Goal: Task Accomplishment & Management: Complete application form

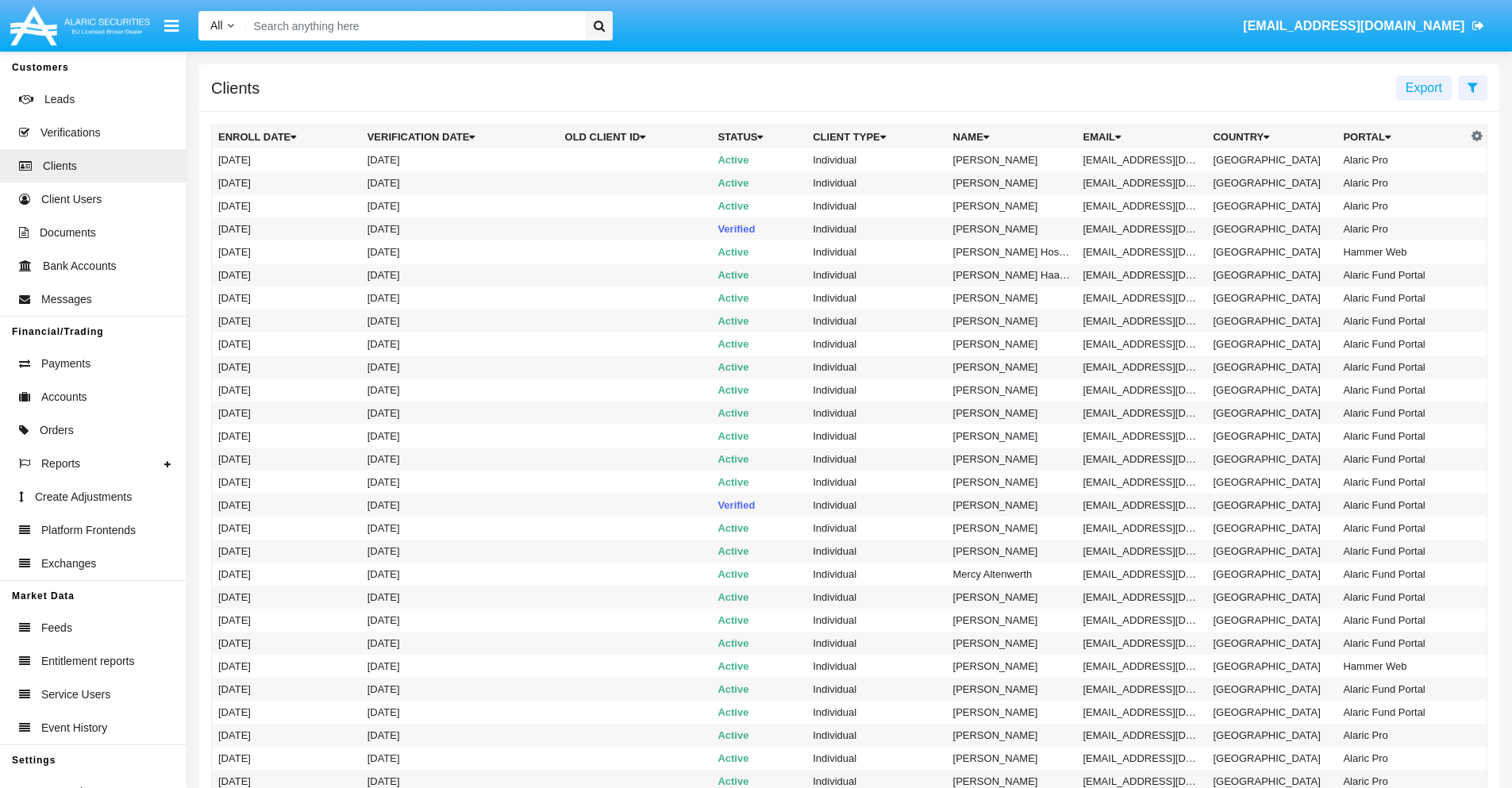
click at [1472, 87] on icon at bounding box center [1472, 87] width 10 height 13
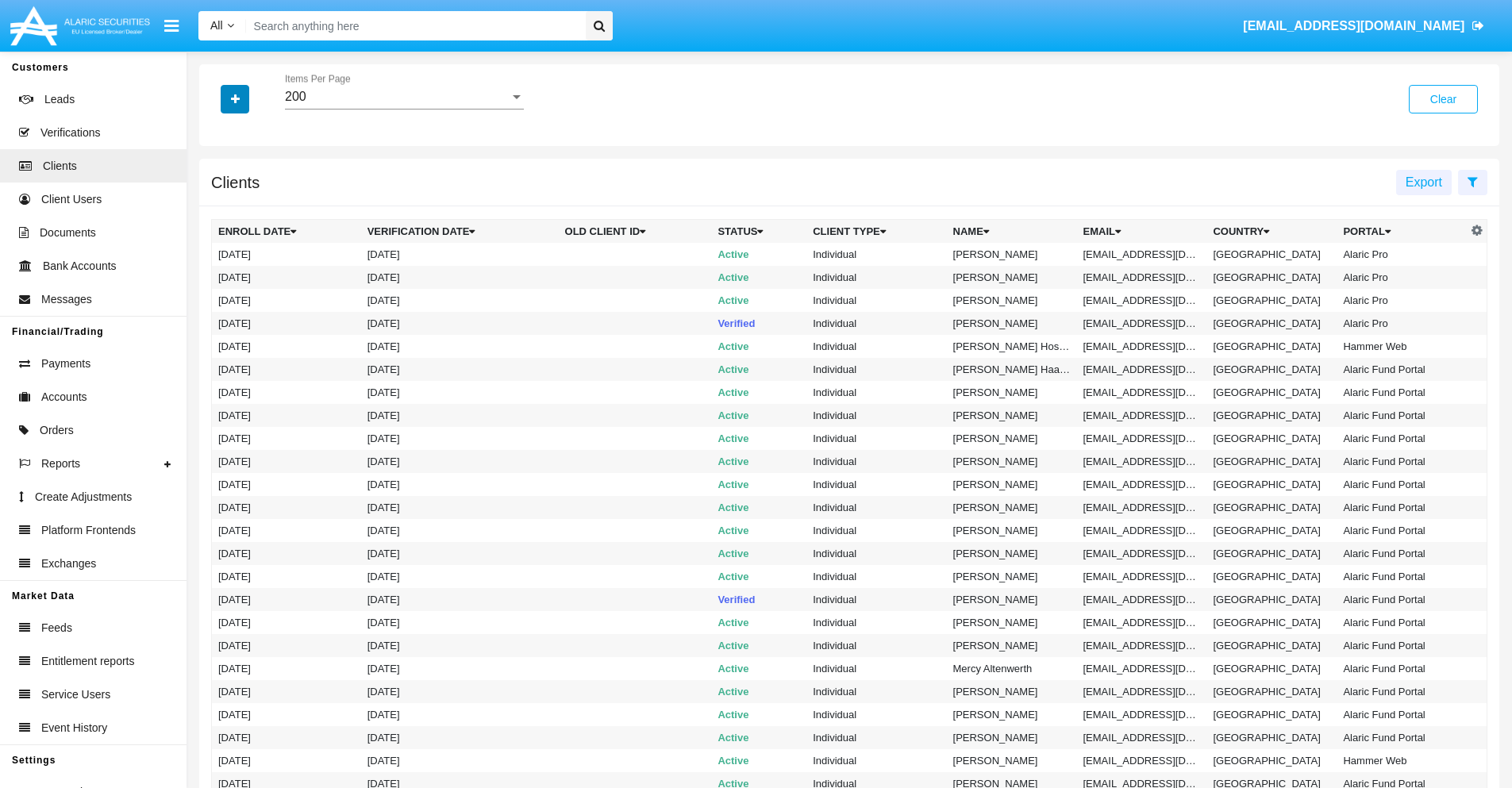
click at [235, 99] on icon "button" at bounding box center [235, 99] width 9 height 11
click at [247, 270] on span "Email" at bounding box center [247, 270] width 32 height 19
click at [219, 277] on input "Email" at bounding box center [218, 277] width 1 height 1
checkbox input "true"
click at [235, 99] on icon "button" at bounding box center [235, 99] width 9 height 11
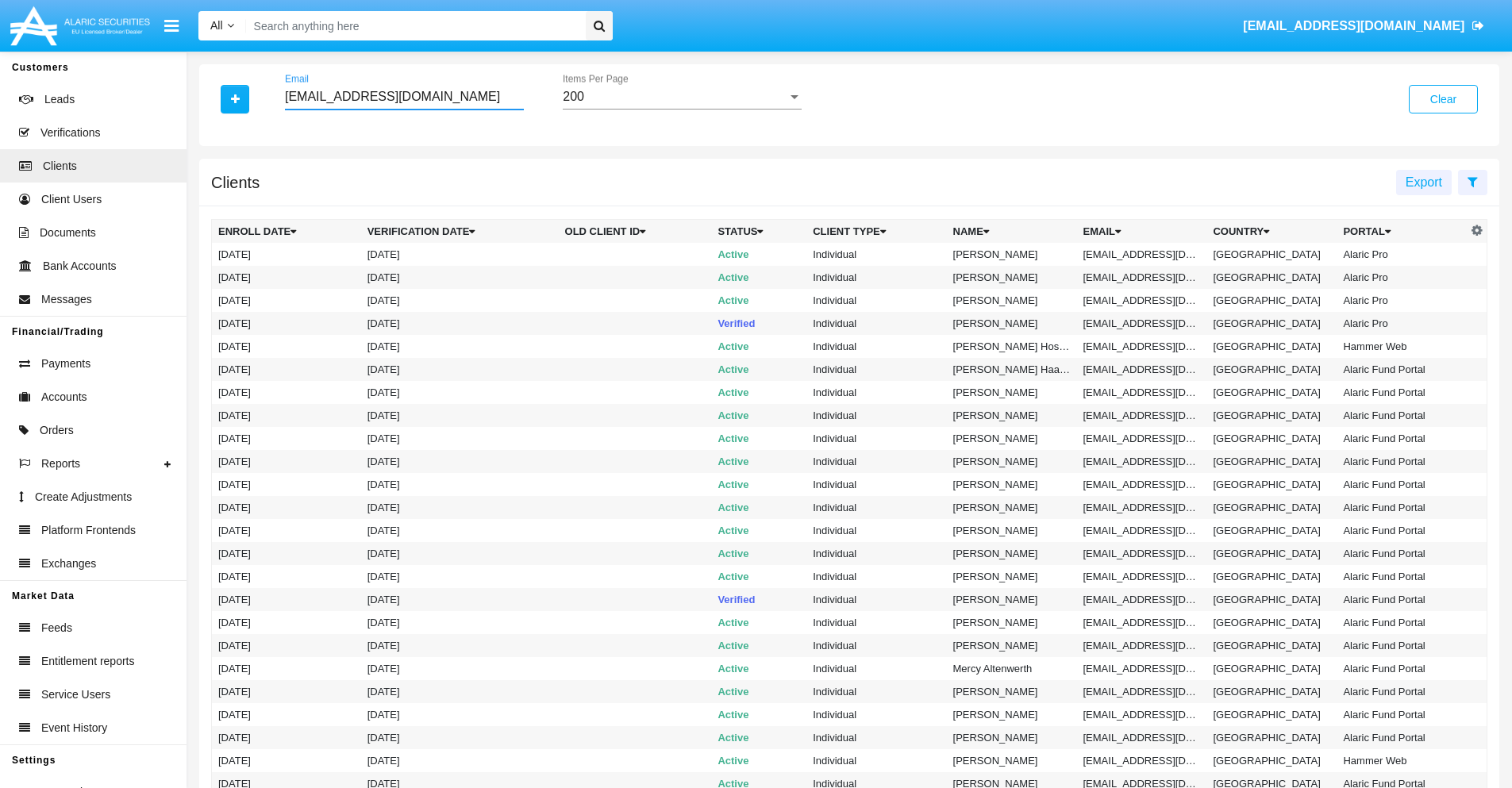
type input "[EMAIL_ADDRESS][DOMAIN_NAME]"
click at [1147, 254] on td "[EMAIL_ADDRESS][DOMAIN_NAME]" at bounding box center [1141, 254] width 130 height 23
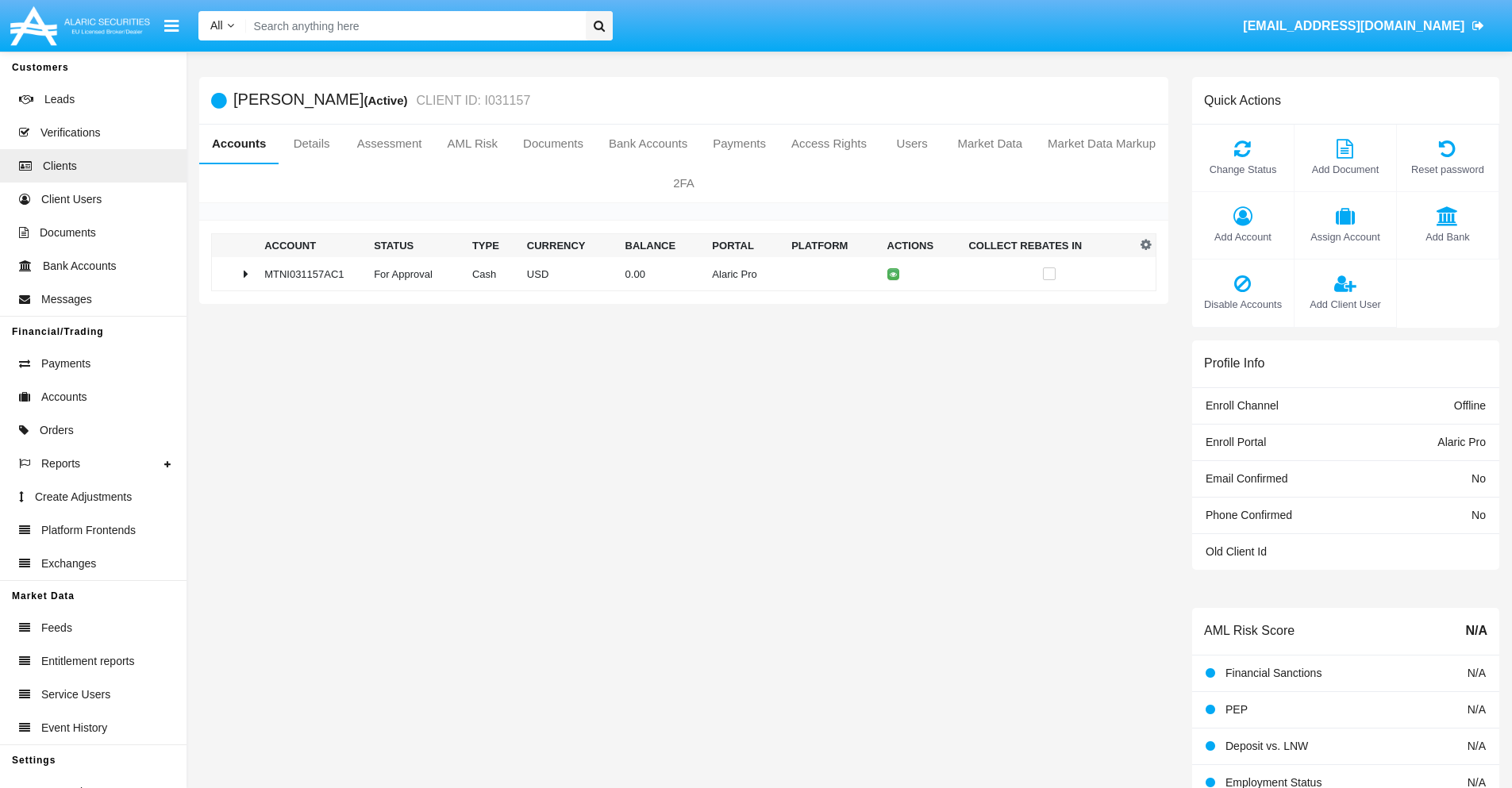
click at [1447, 237] on span "Add Bank" at bounding box center [1448, 237] width 86 height 15
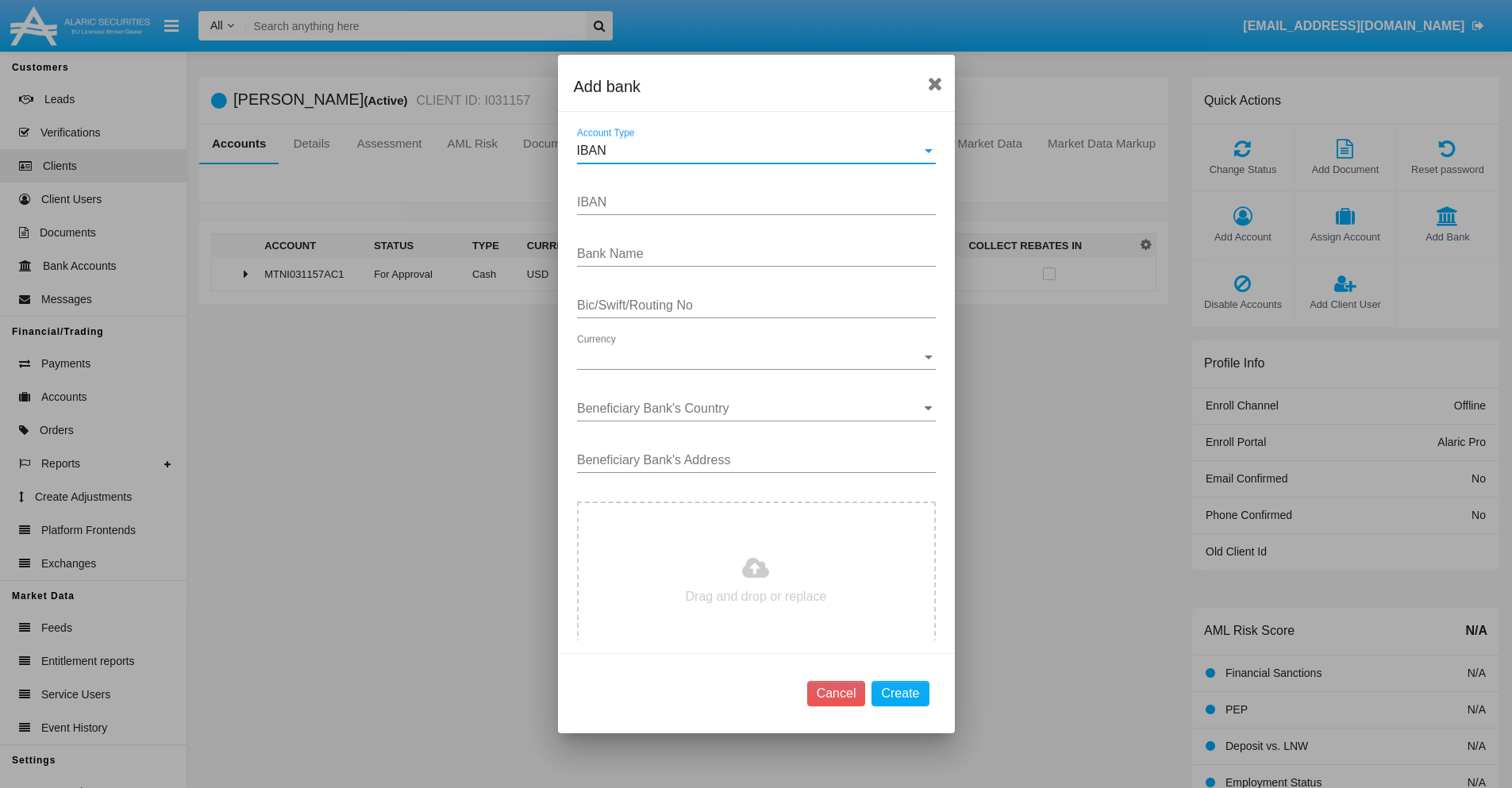
click at [750, 151] on div "IBAN" at bounding box center [749, 151] width 345 height 14
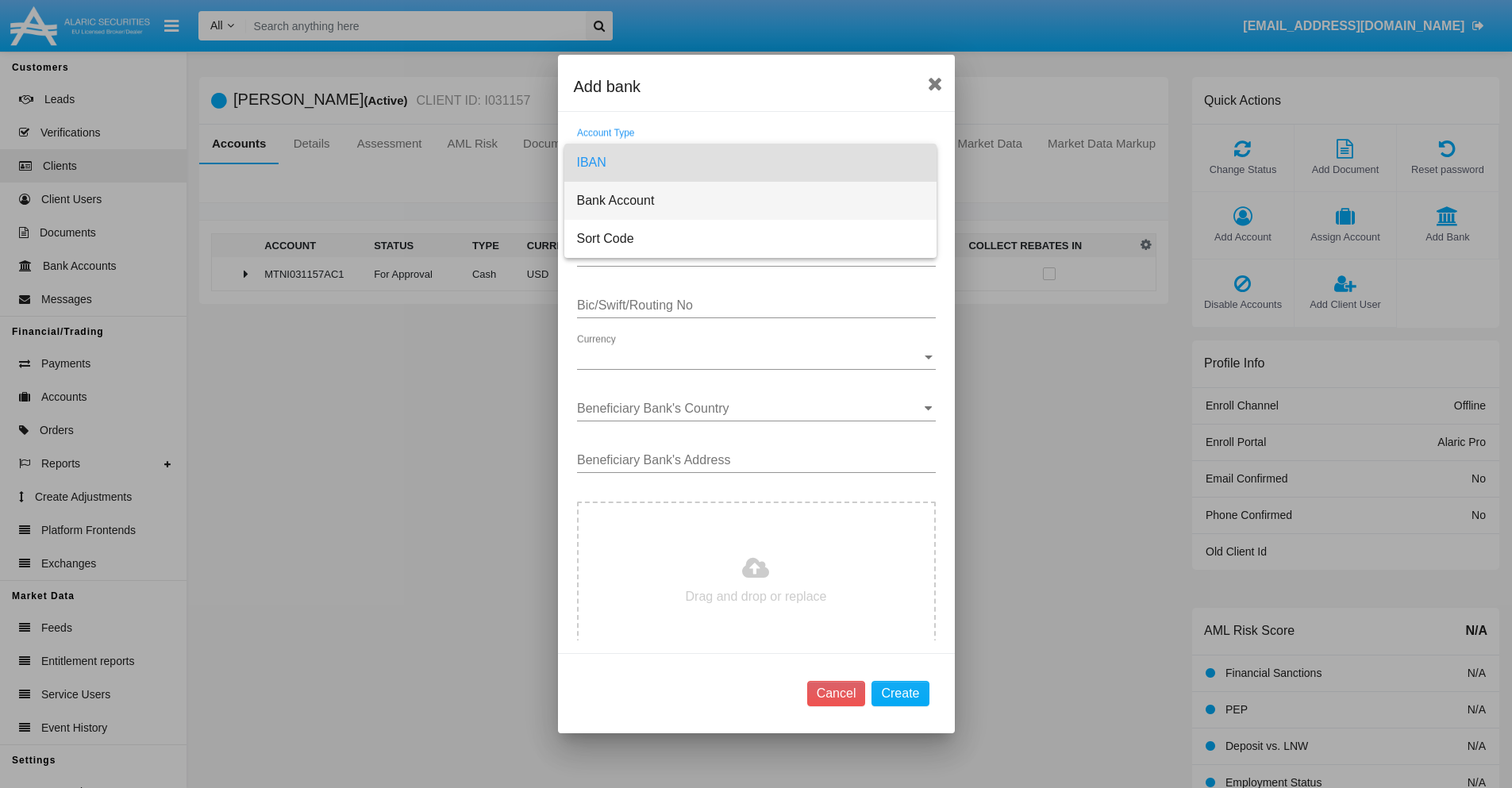
click at [750, 201] on span "Bank Account" at bounding box center [750, 201] width 347 height 38
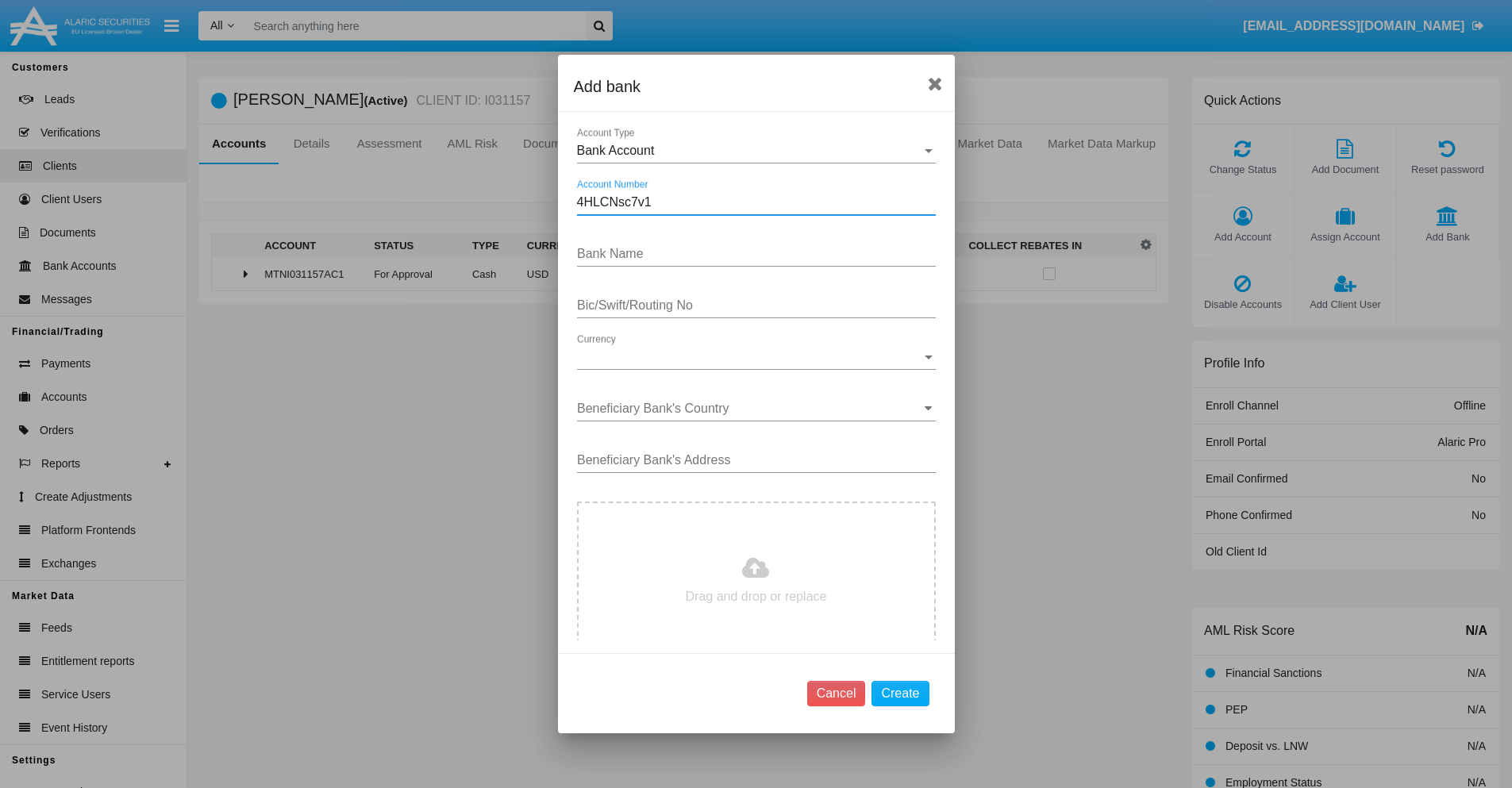
type input "4HLCNsc7v1"
type input "oeHsmtpKbUehLyp"
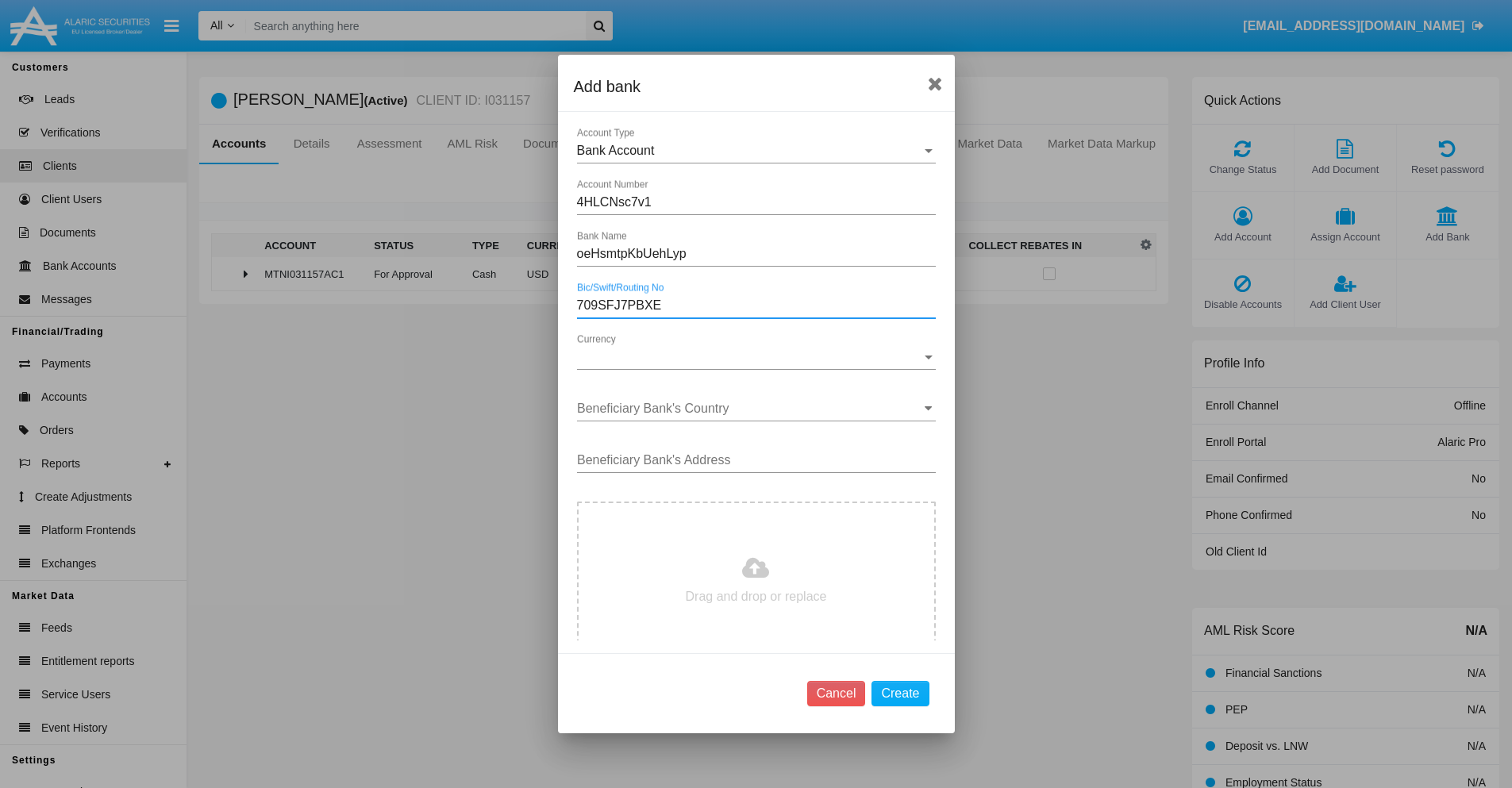
type input "709SFJ7PBXE"
click at [750, 358] on span "Currency" at bounding box center [749, 357] width 345 height 14
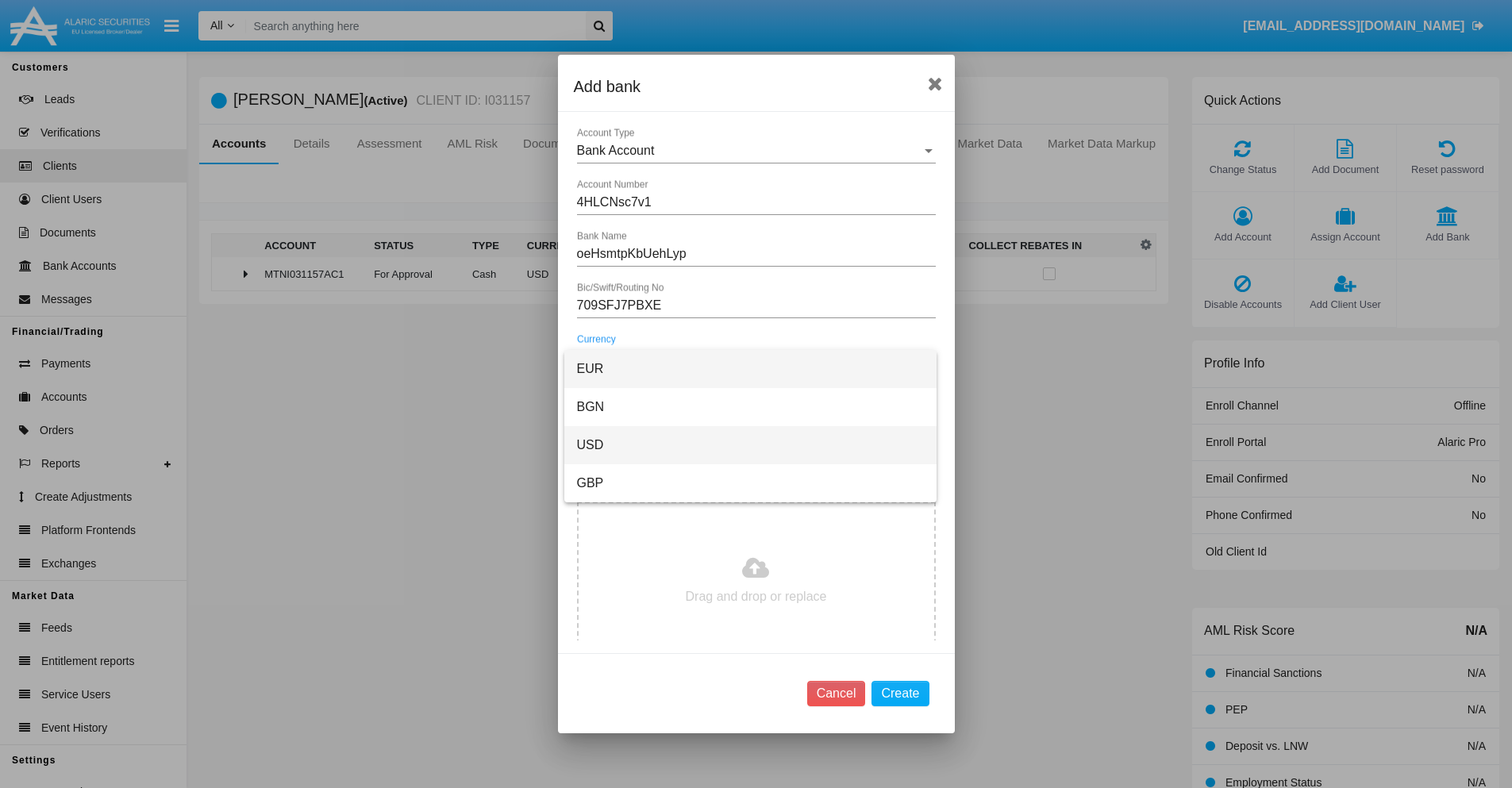
click at [750, 445] on span "USD" at bounding box center [750, 445] width 347 height 38
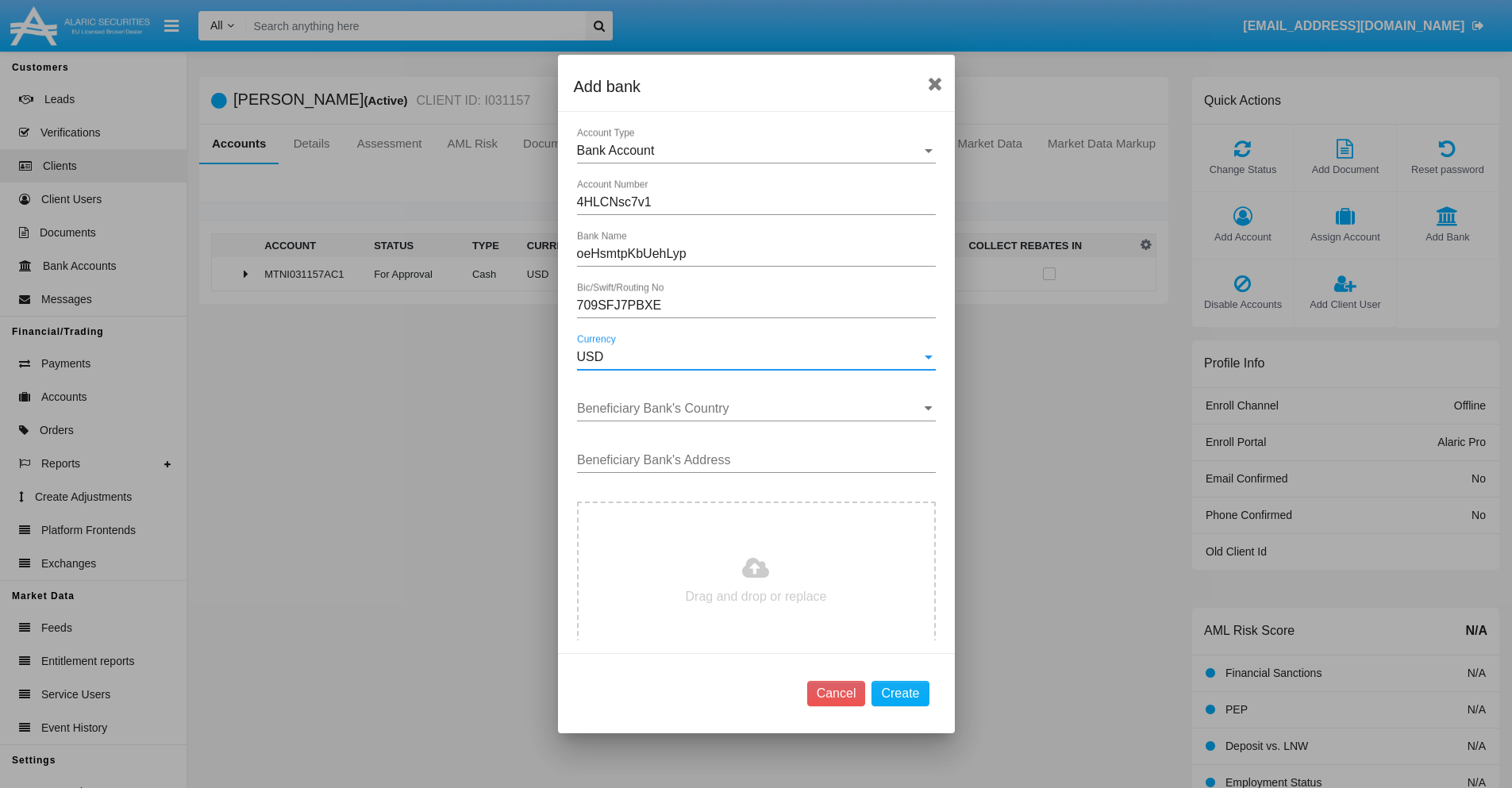
click at [750, 408] on input "Beneficiary Bank's Country" at bounding box center [756, 408] width 359 height 14
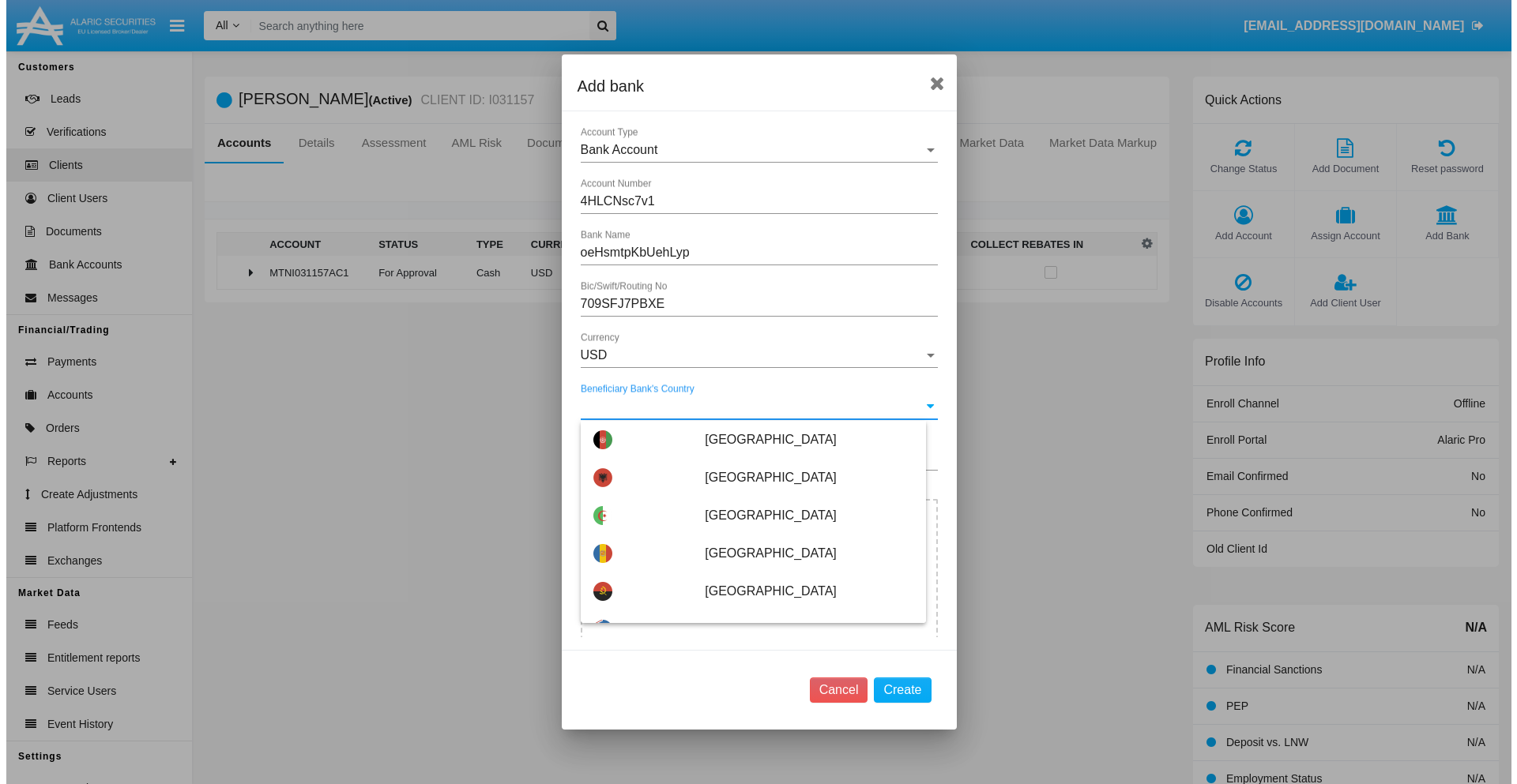
scroll to position [5029, 0]
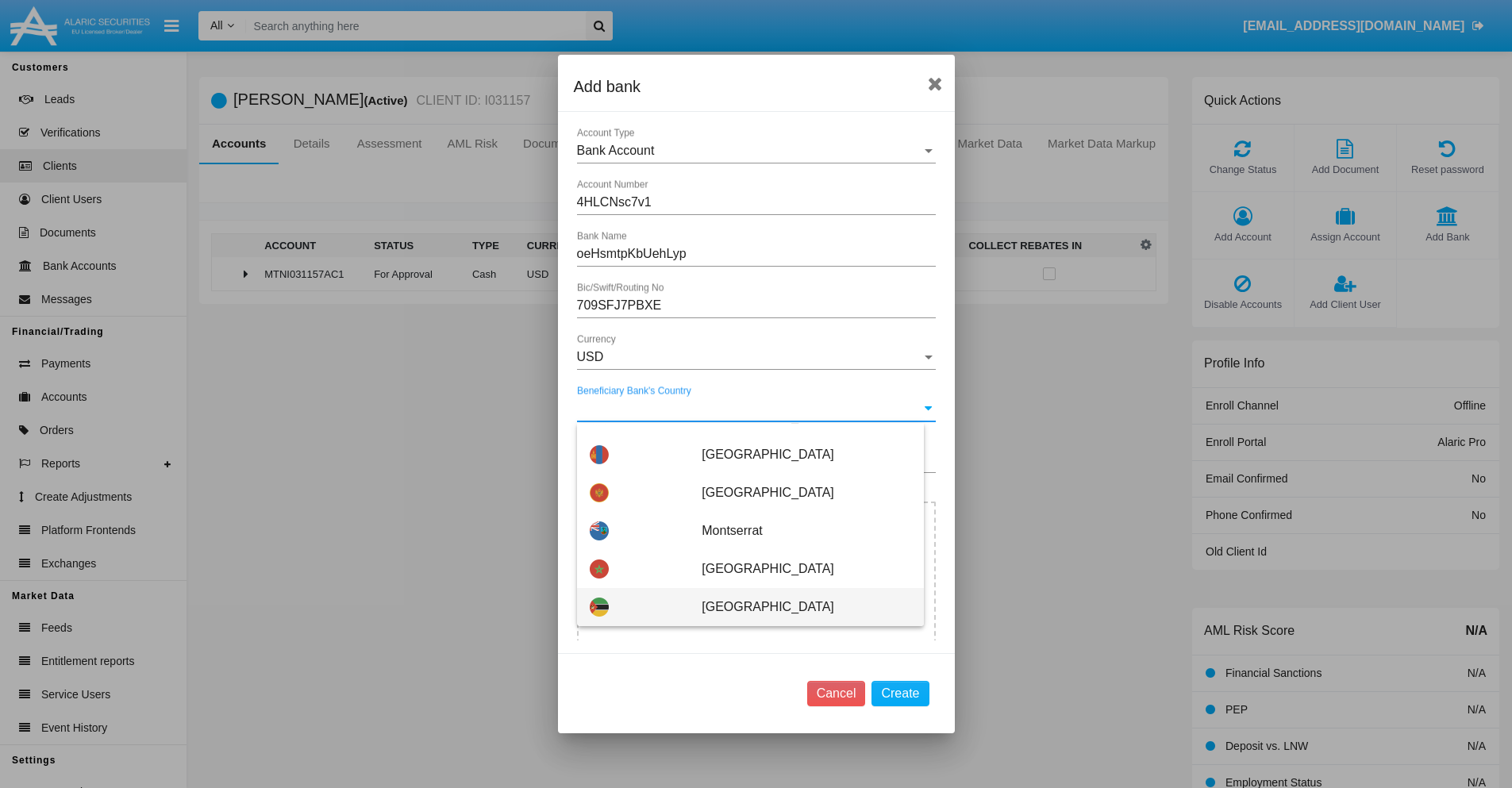
click at [798, 607] on span "[GEOGRAPHIC_DATA]" at bounding box center [806, 607] width 209 height 38
type input "[GEOGRAPHIC_DATA]"
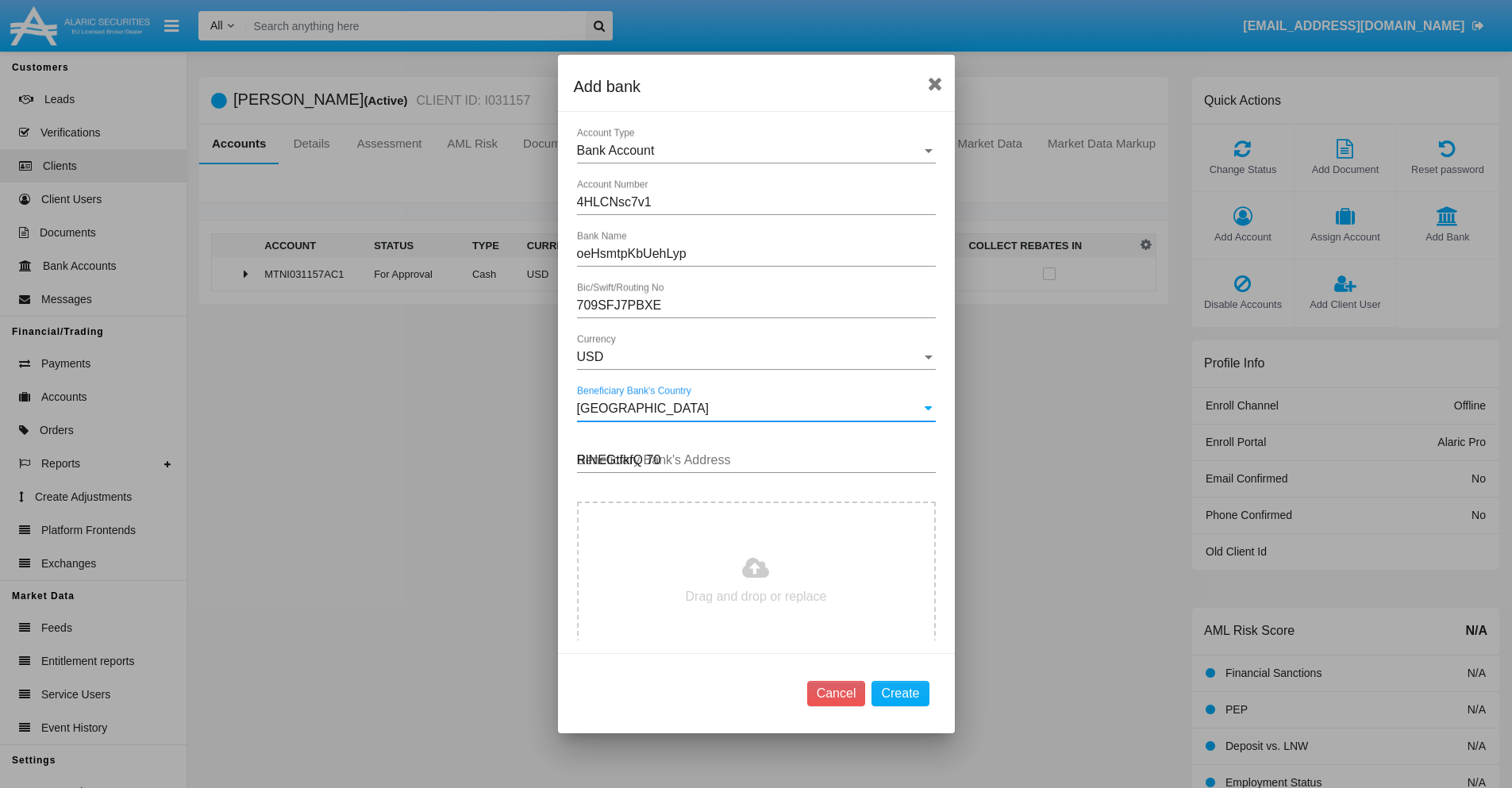
type input "RlNEGtfkfQ 705"
type input "C:\fakepath\bank-statement.png"
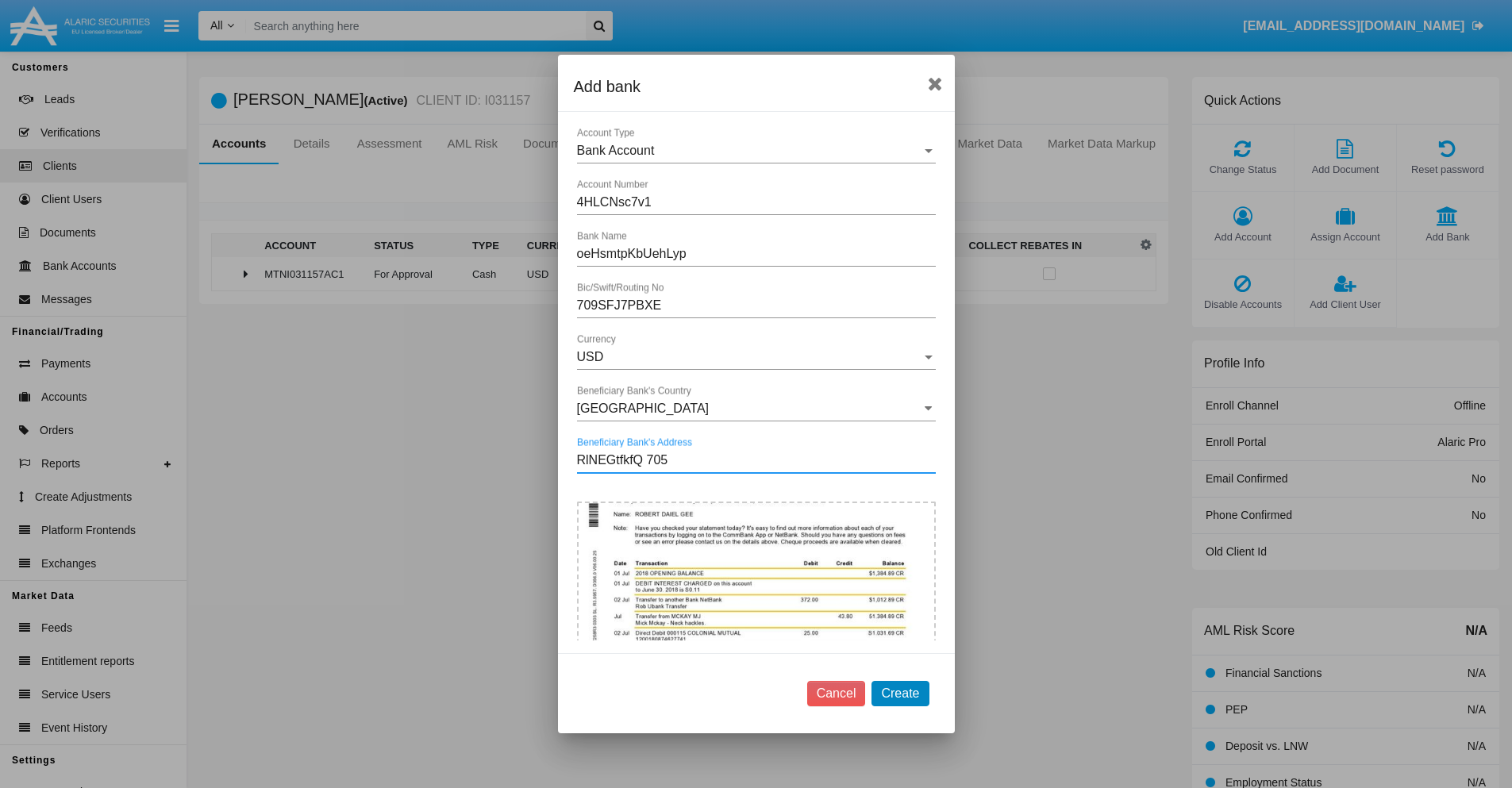
click at [900, 693] on button "Create" at bounding box center [900, 693] width 57 height 25
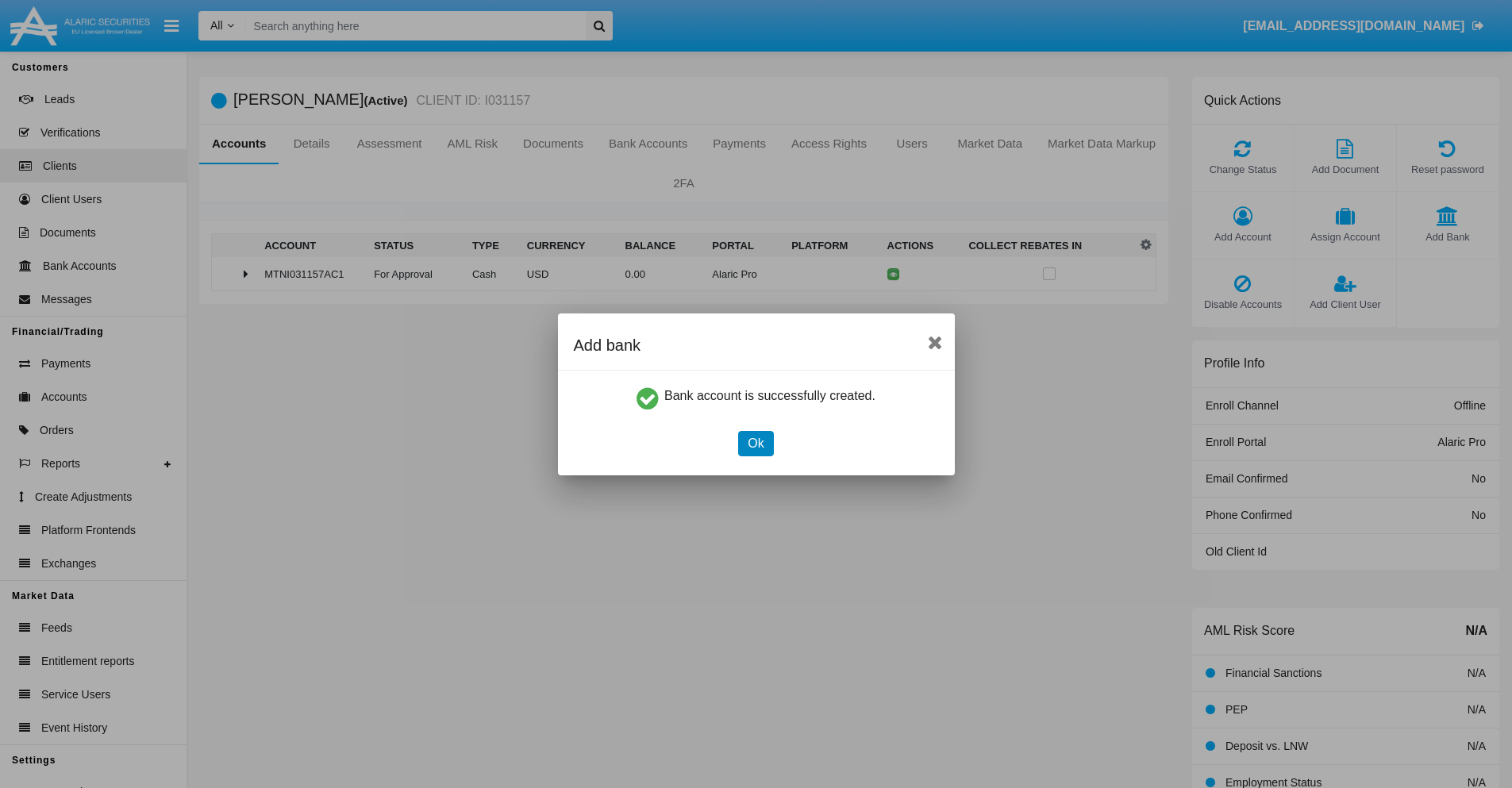
click at [756, 442] on button "Ok" at bounding box center [755, 443] width 35 height 25
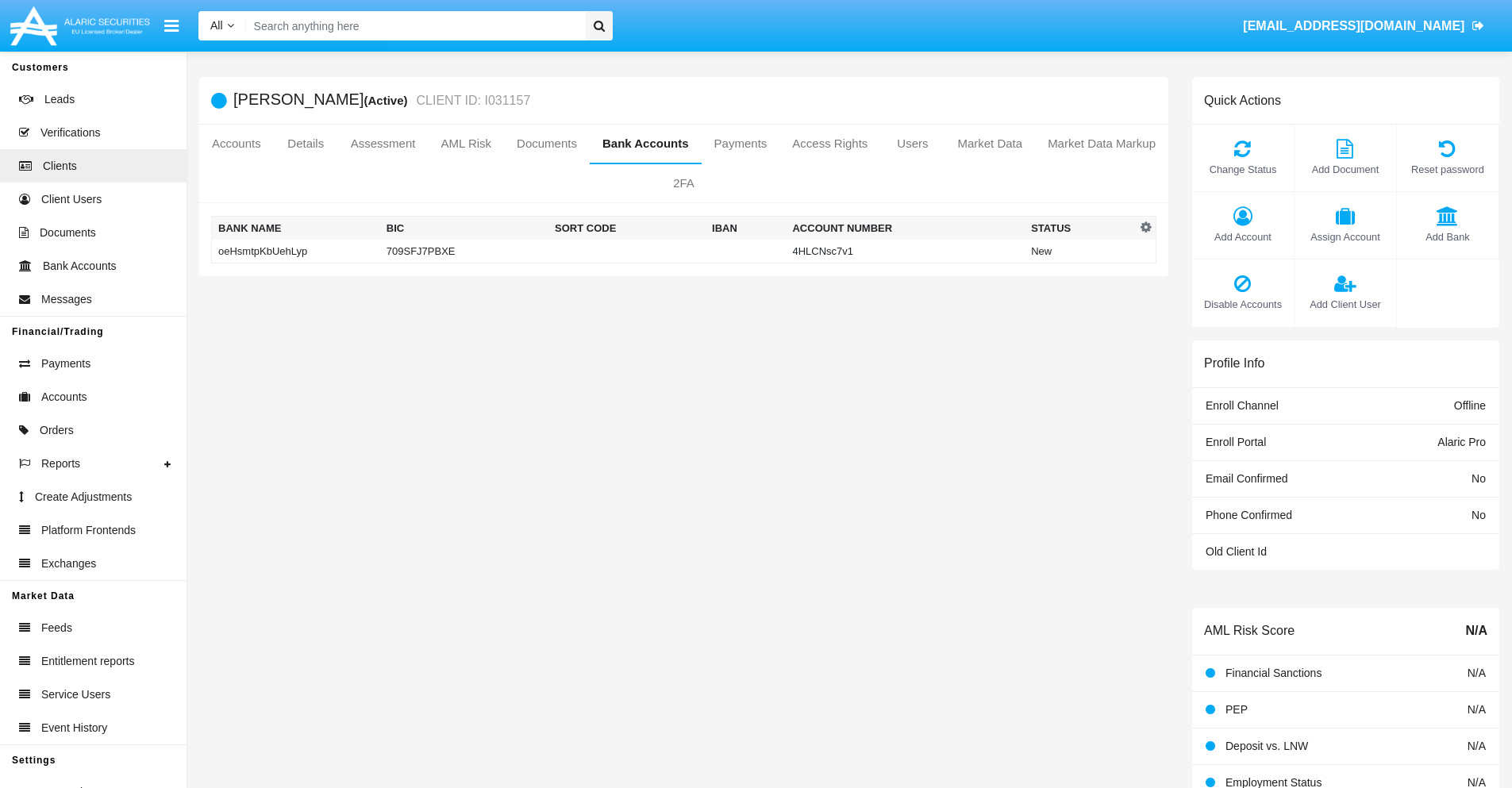
click at [296, 251] on td "oeHsmtpKbUehLyp" at bounding box center [296, 252] width 168 height 24
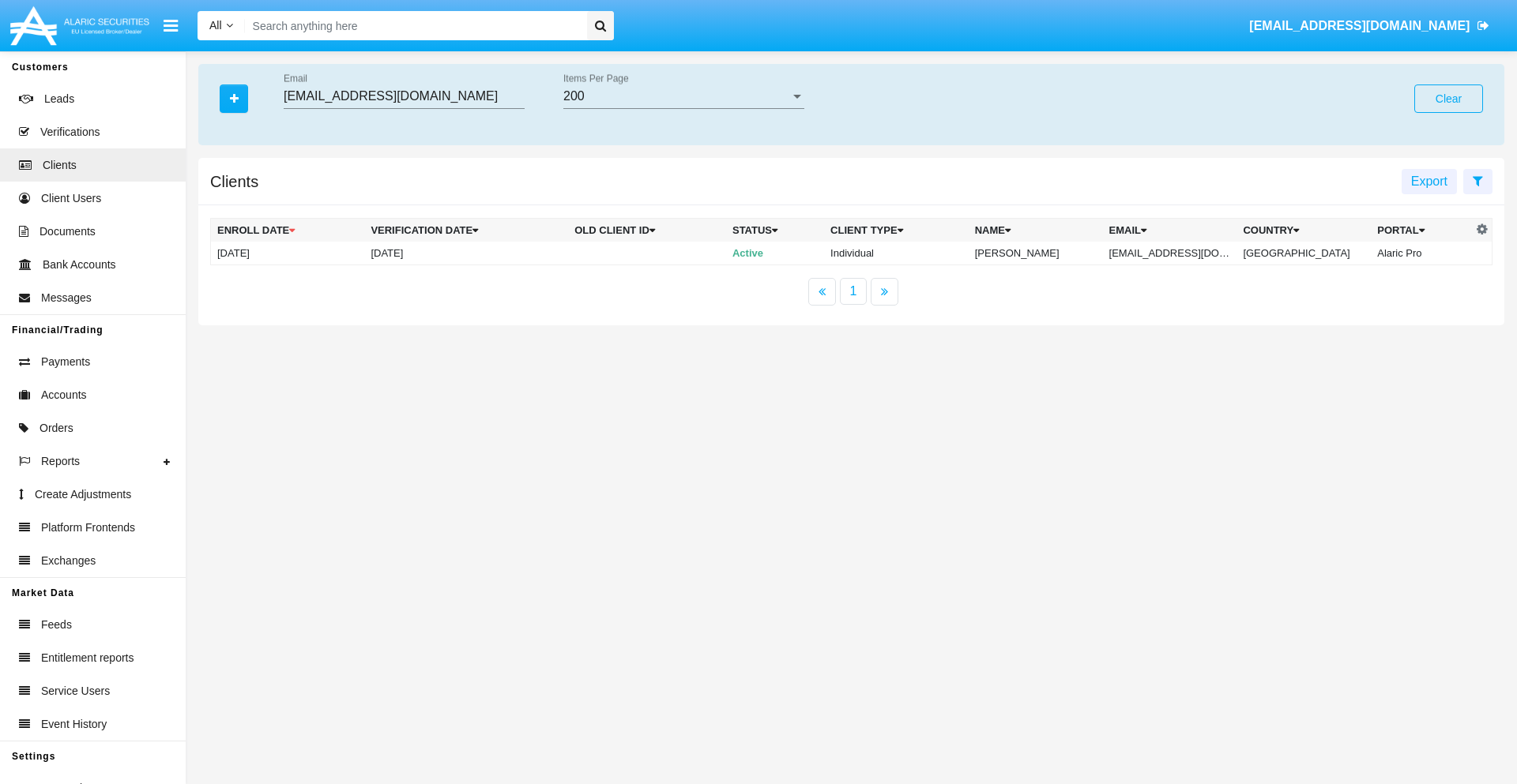
click at [1448, 98] on button "Clear" at bounding box center [1447, 98] width 69 height 29
click at [234, 98] on icon "button" at bounding box center [234, 98] width 9 height 11
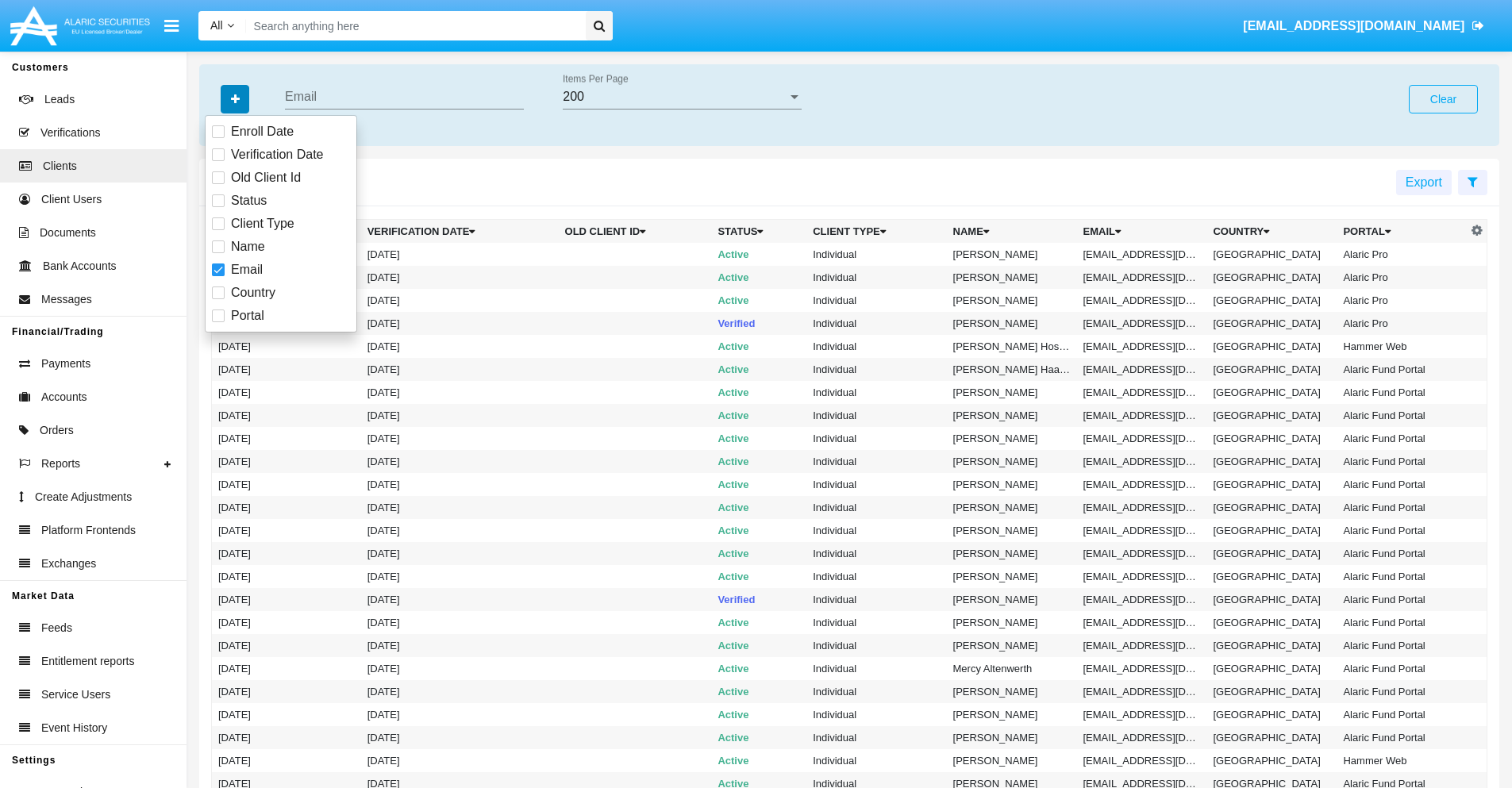
click at [235, 99] on icon "button" at bounding box center [235, 99] width 9 height 11
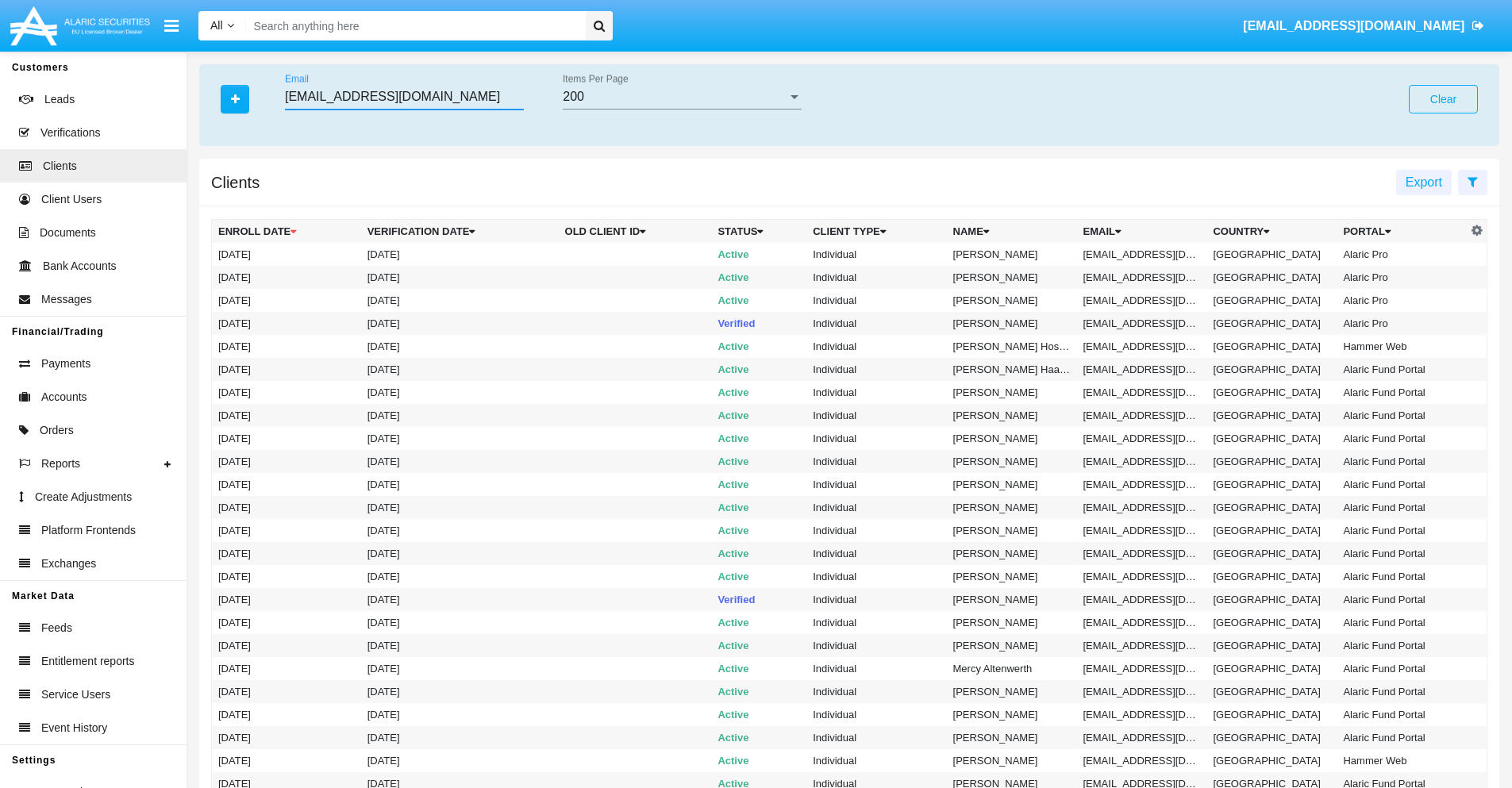
type input "[EMAIL_ADDRESS][DOMAIN_NAME]"
click at [1147, 254] on td "[EMAIL_ADDRESS][DOMAIN_NAME]" at bounding box center [1141, 254] width 130 height 23
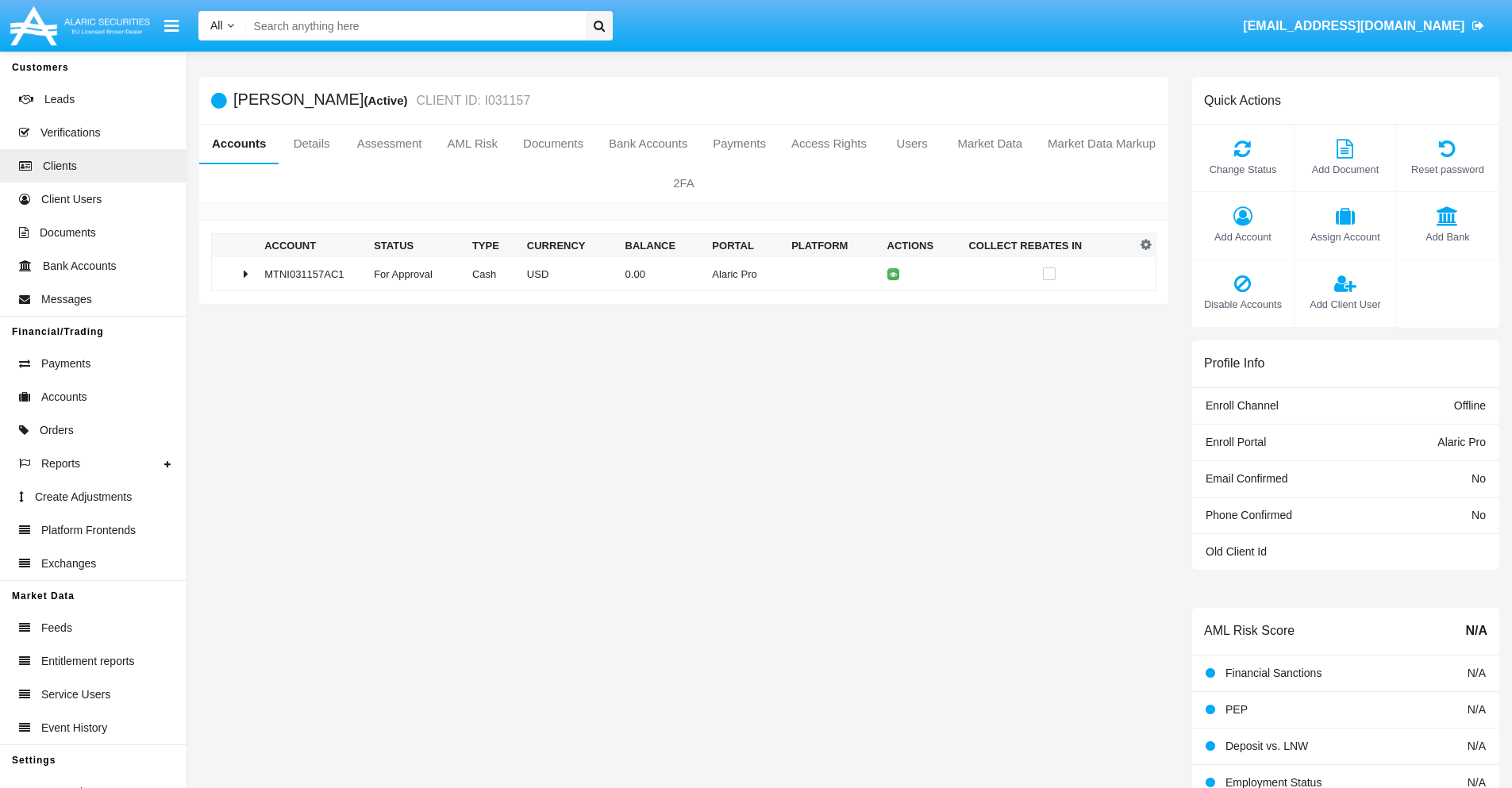
click at [1447, 237] on span "Add Bank" at bounding box center [1448, 237] width 86 height 15
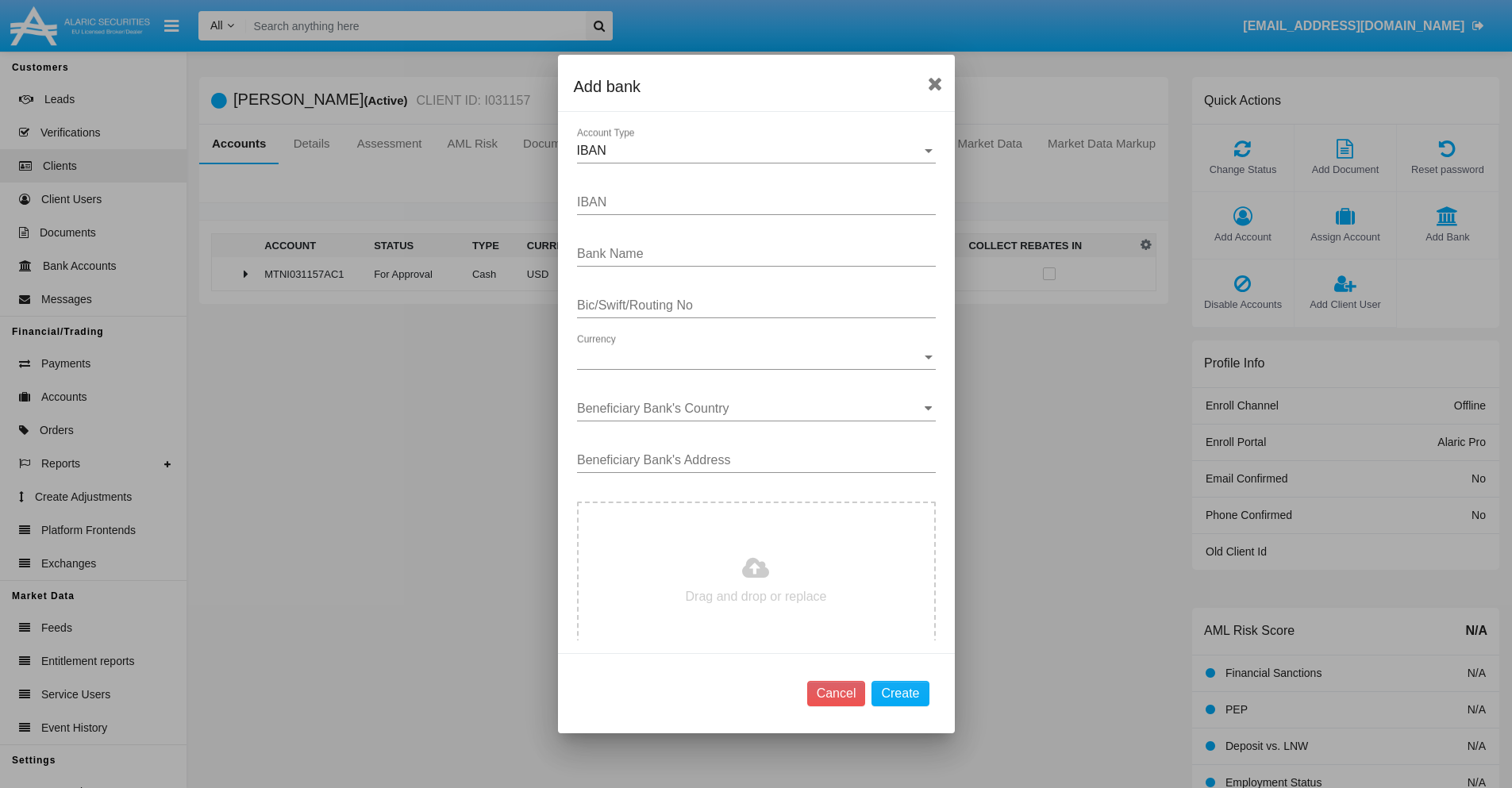
click at [750, 151] on div "IBAN" at bounding box center [749, 151] width 345 height 14
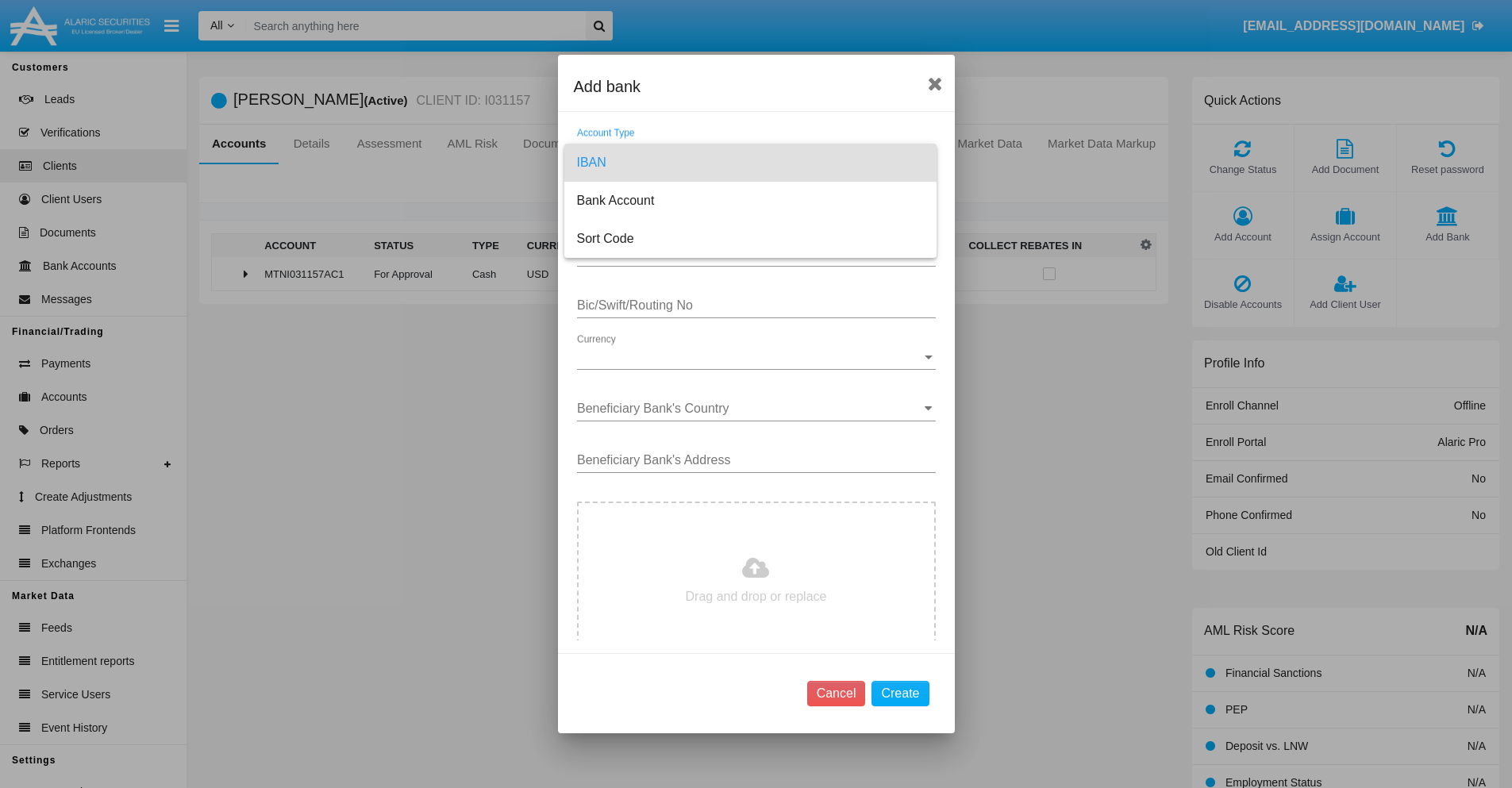
click at [750, 163] on span "IBAN" at bounding box center [750, 163] width 347 height 38
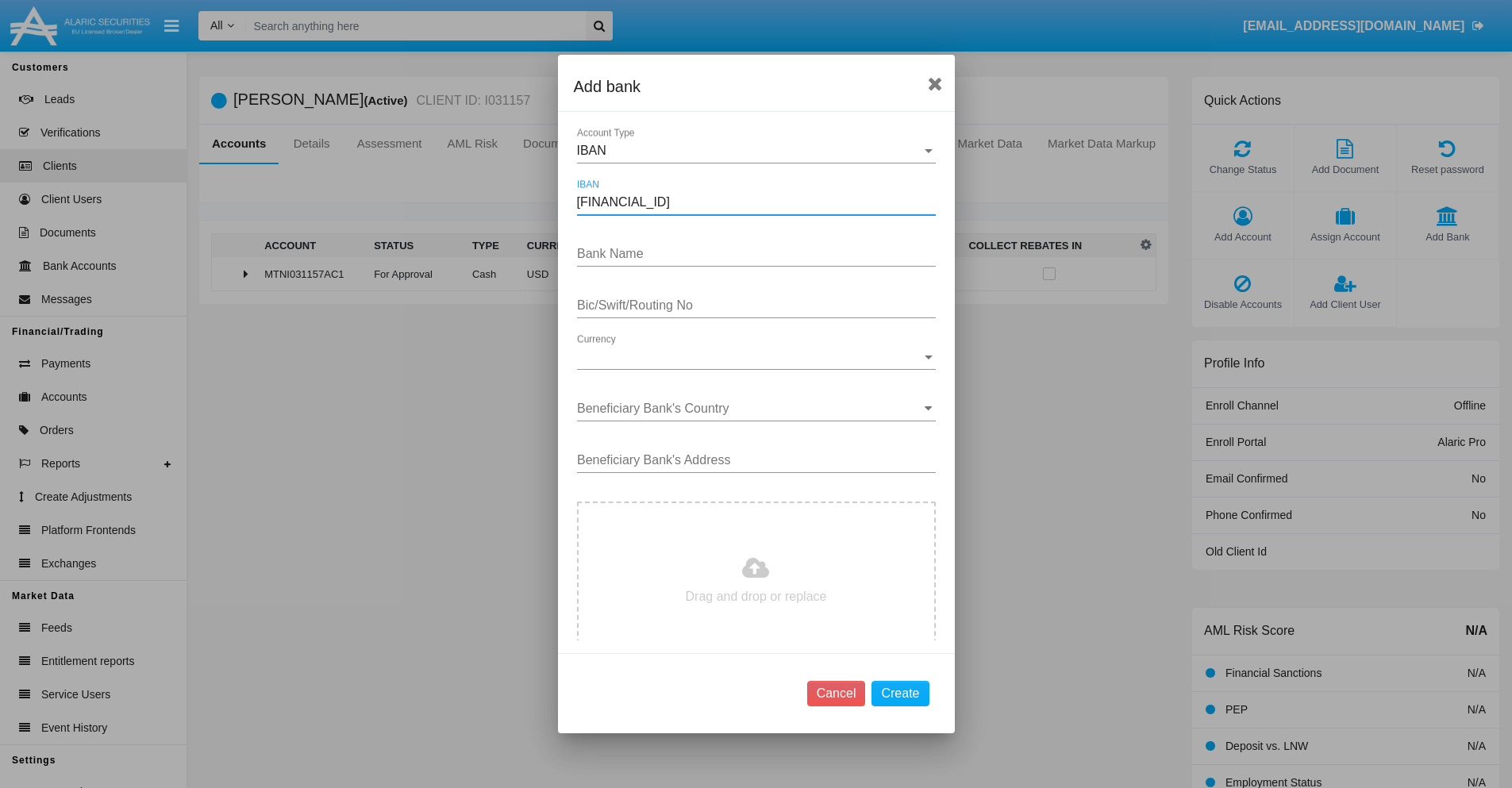
type input "DE31500105175143186793"
type input "YKrCOAQtmxmakng"
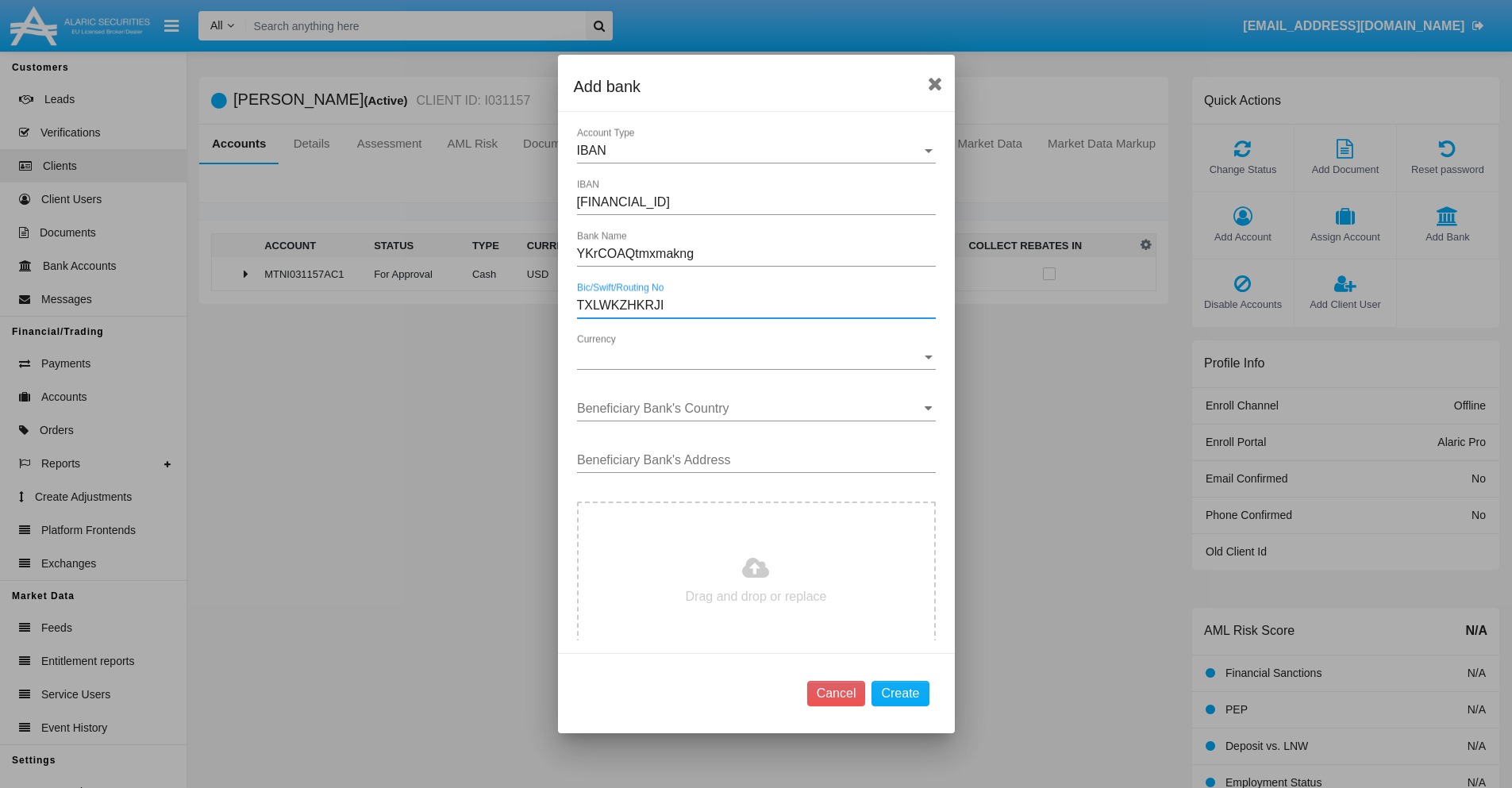
type input "TXLWKZHKRJI"
click at [750, 358] on span "Currency" at bounding box center [749, 357] width 345 height 14
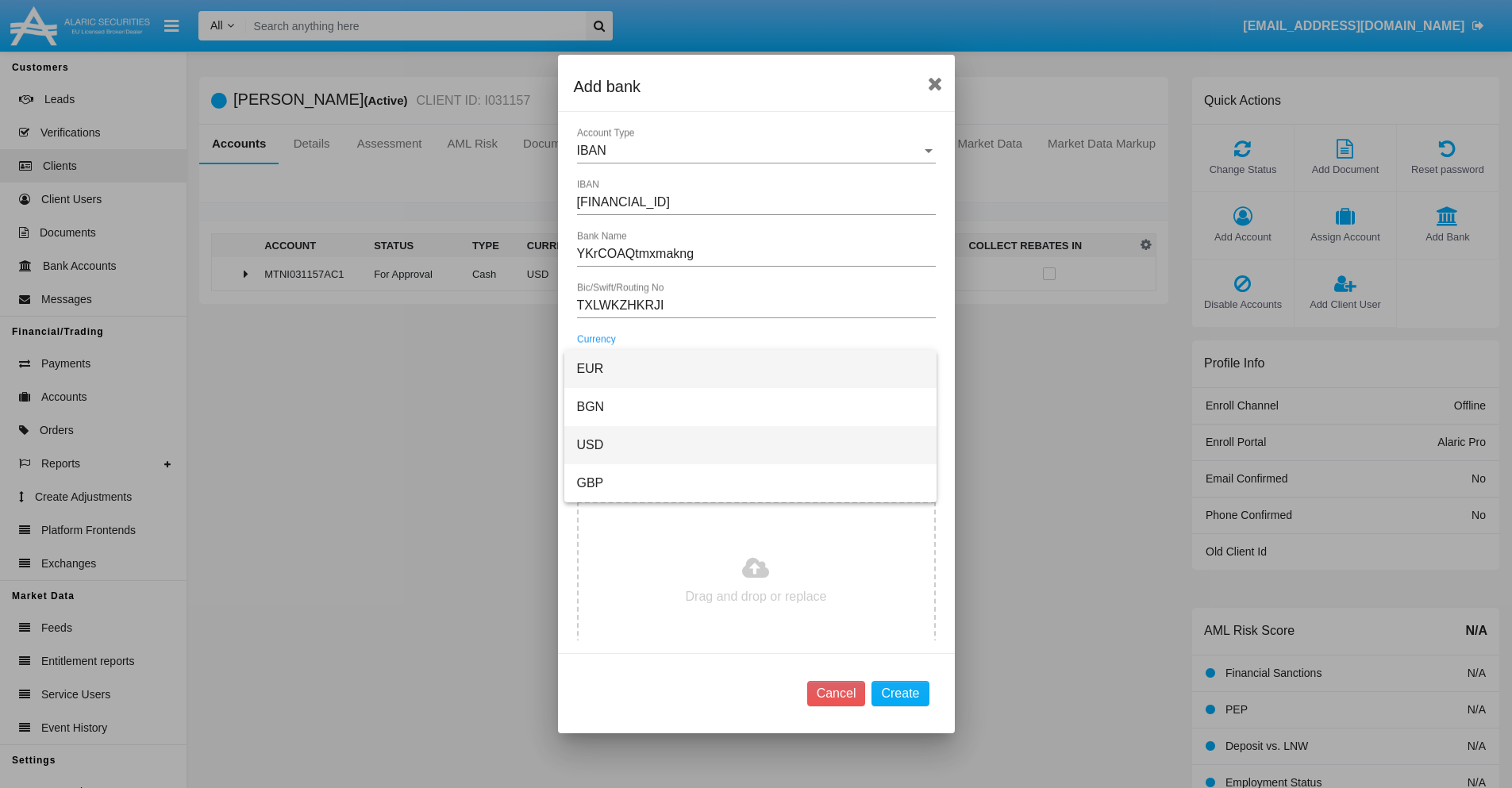
click at [750, 445] on span "USD" at bounding box center [750, 445] width 347 height 38
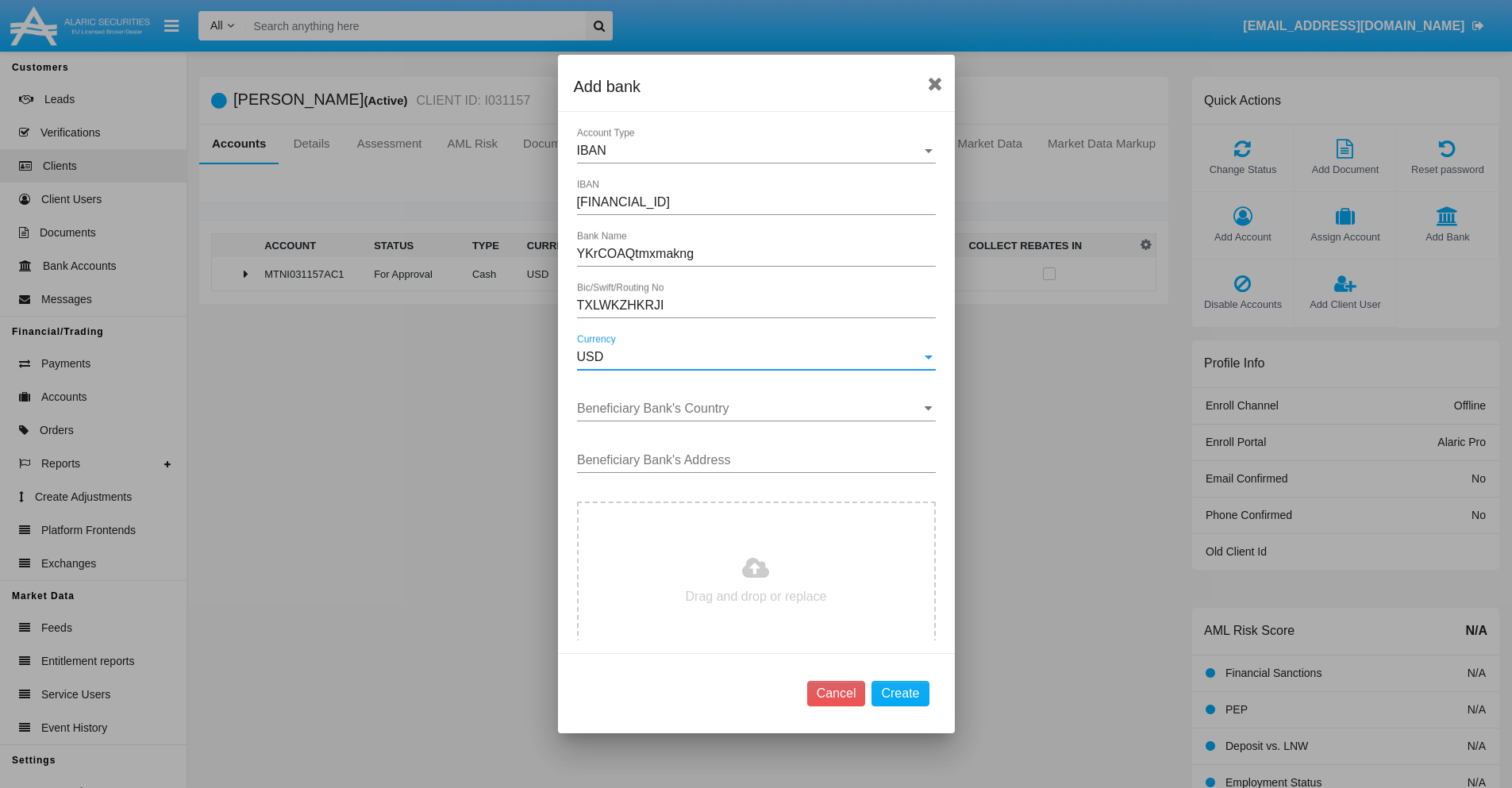
click at [750, 408] on input "Beneficiary Bank's Country" at bounding box center [756, 408] width 359 height 14
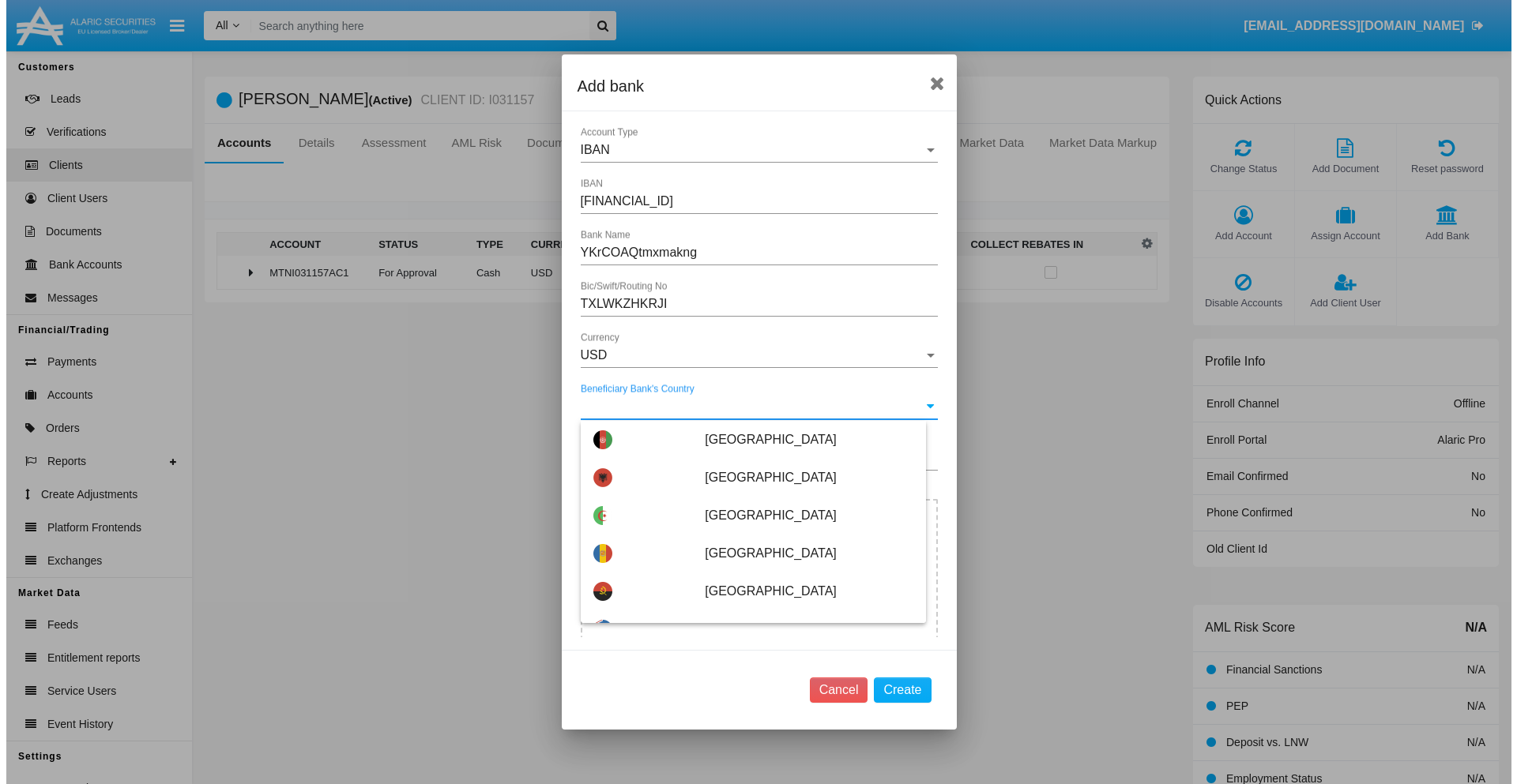
scroll to position [3361, 0]
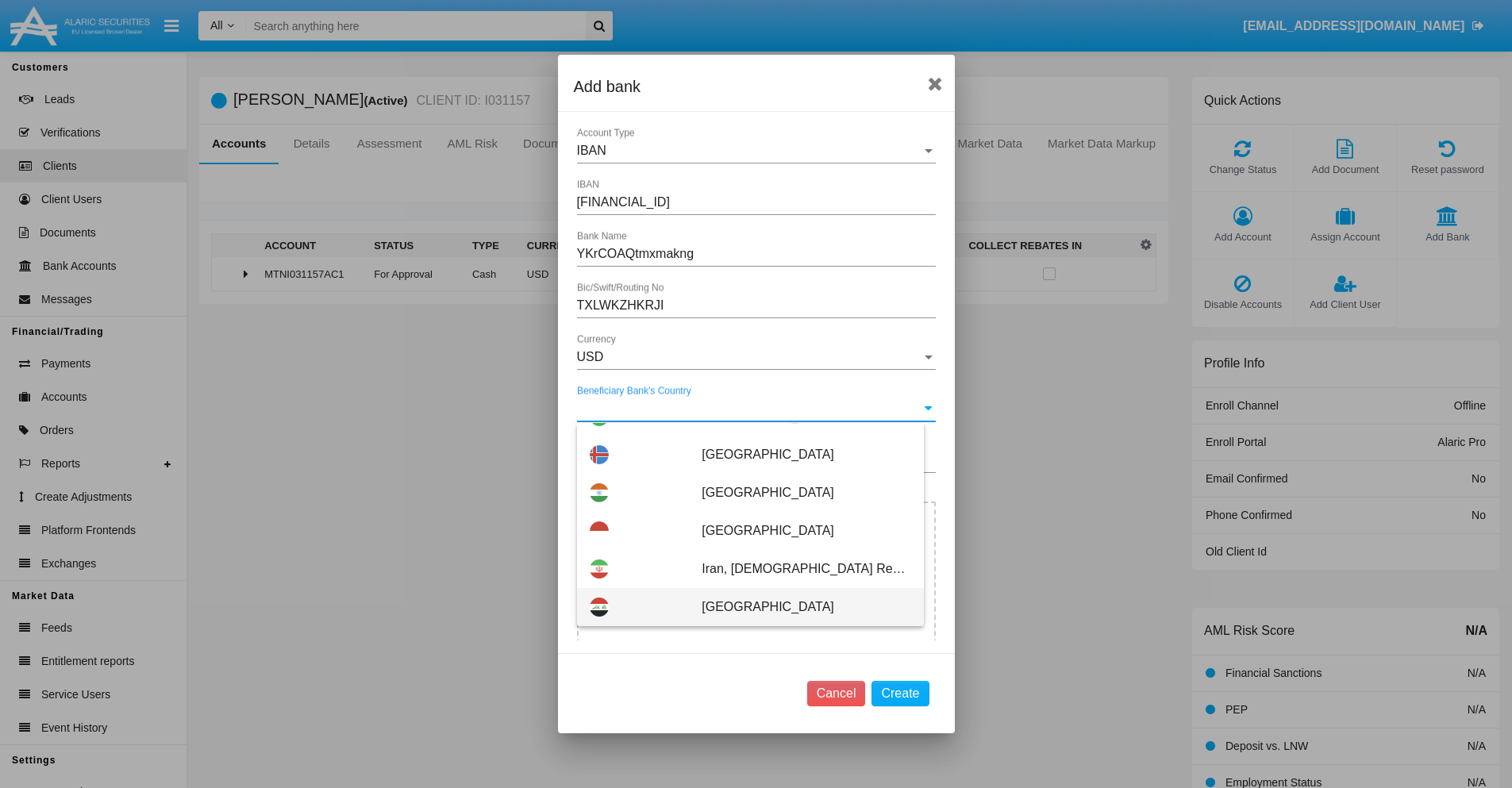
click at [798, 607] on span "[GEOGRAPHIC_DATA]" at bounding box center [806, 607] width 209 height 38
type input "[GEOGRAPHIC_DATA]"
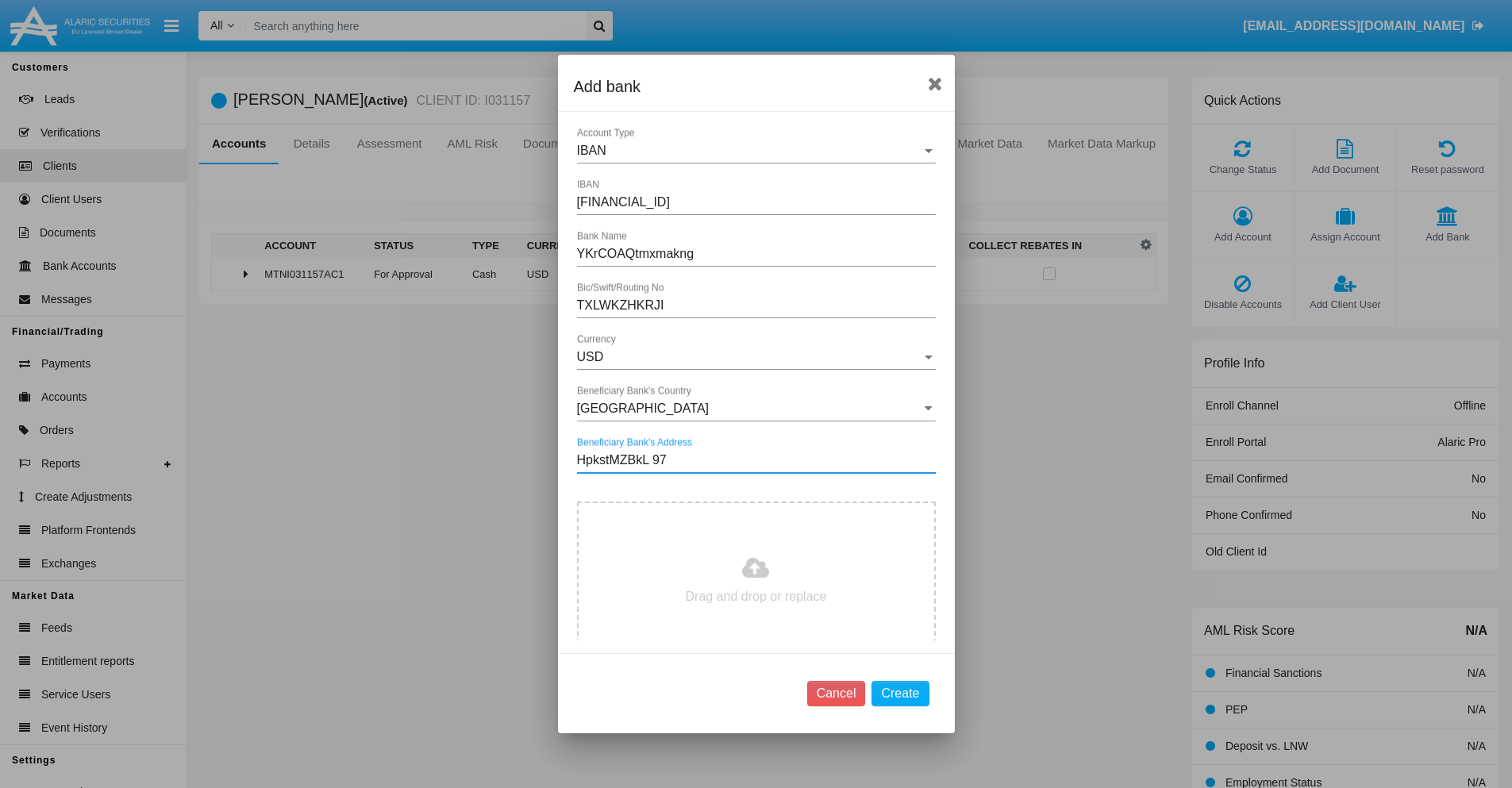
type input "HpkstMZBkL 973"
type input "C:\fakepath\bank-statement.png"
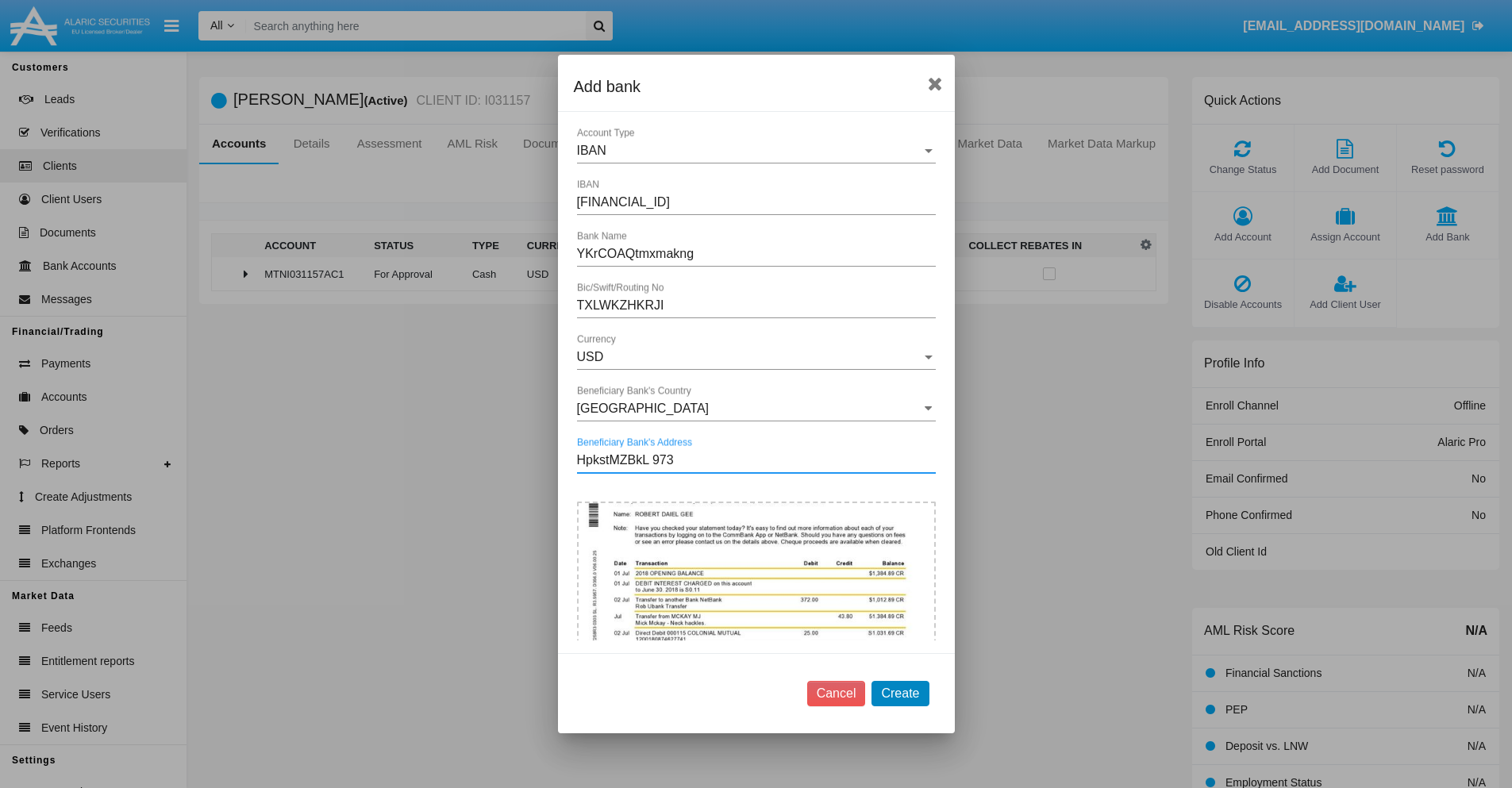
click at [900, 693] on button "Create" at bounding box center [900, 693] width 57 height 25
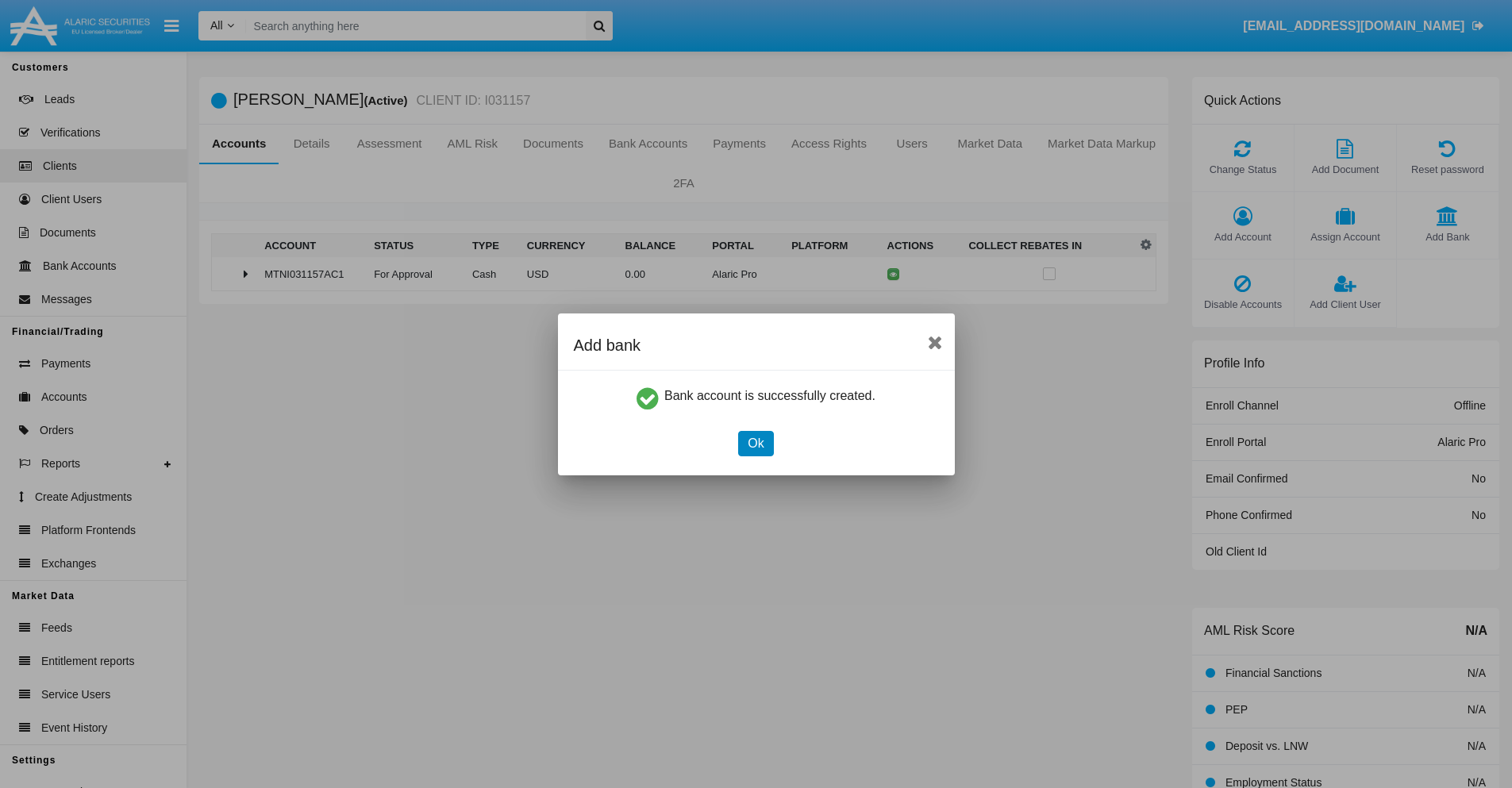
click at [756, 442] on button "Ok" at bounding box center [755, 443] width 35 height 25
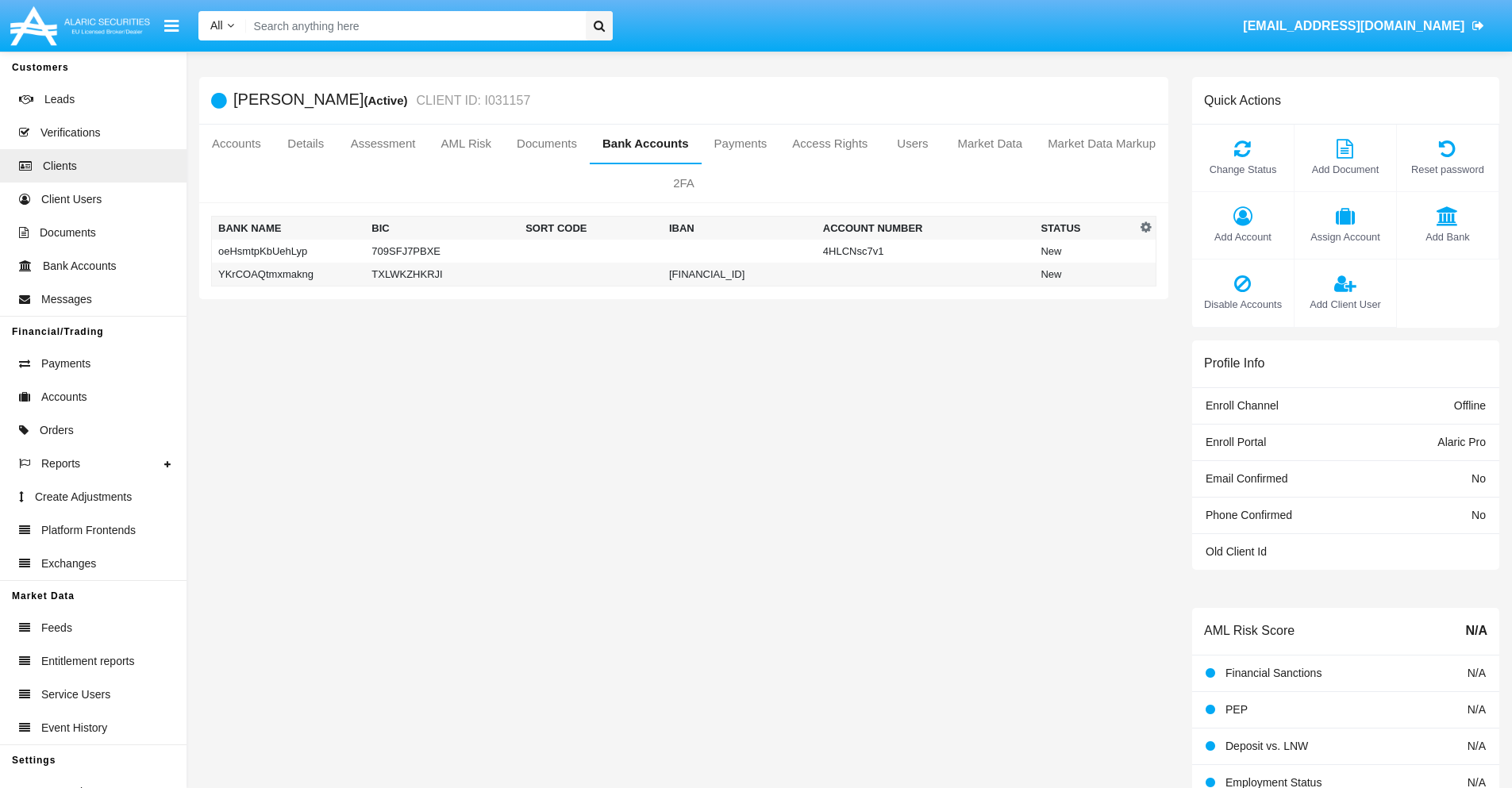
click at [288, 274] on td "YKrCOAQtmxmakng" at bounding box center [289, 275] width 154 height 24
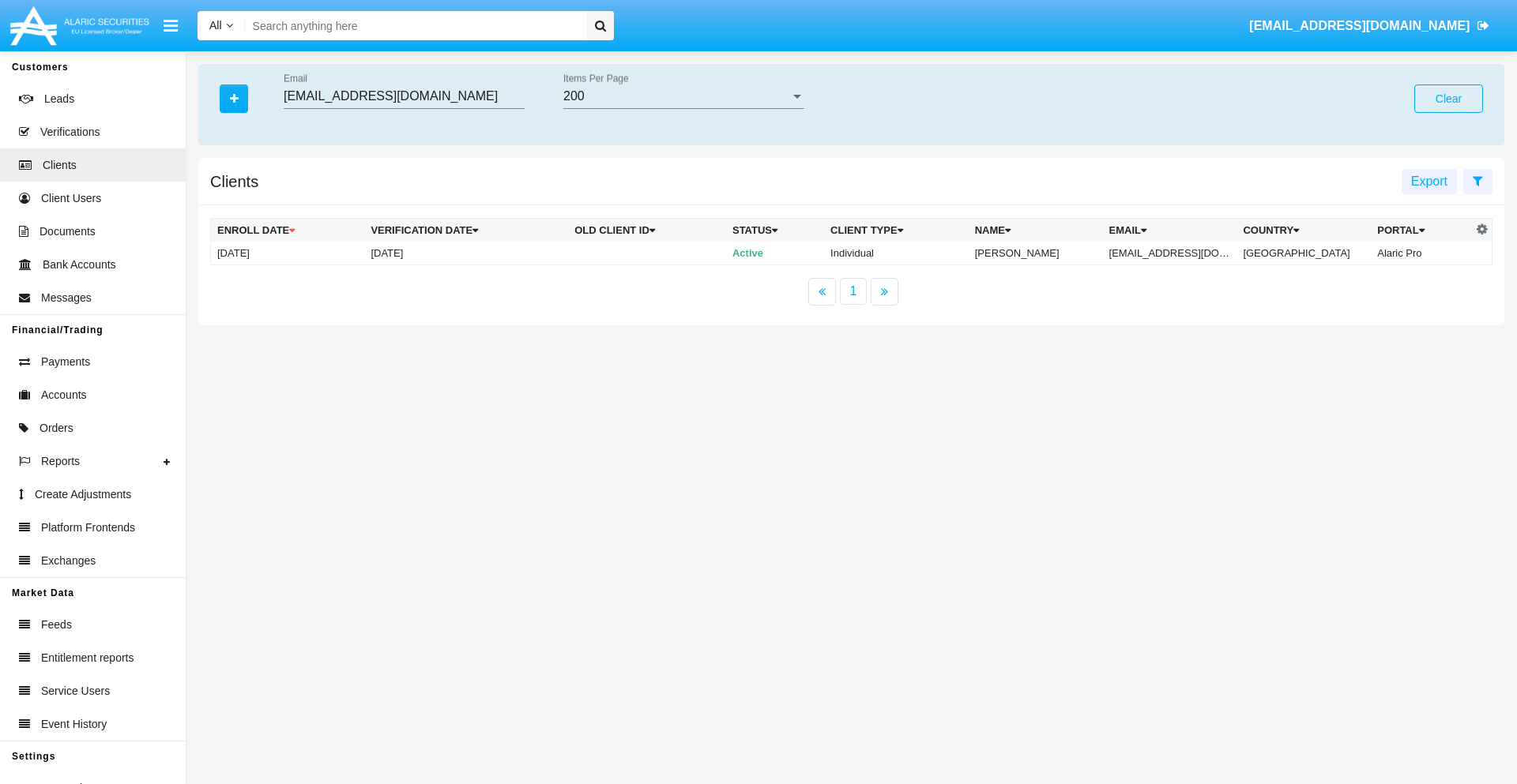
click at [1448, 98] on button "Clear" at bounding box center [1447, 98] width 69 height 29
click at [234, 98] on icon "button" at bounding box center [234, 98] width 9 height 11
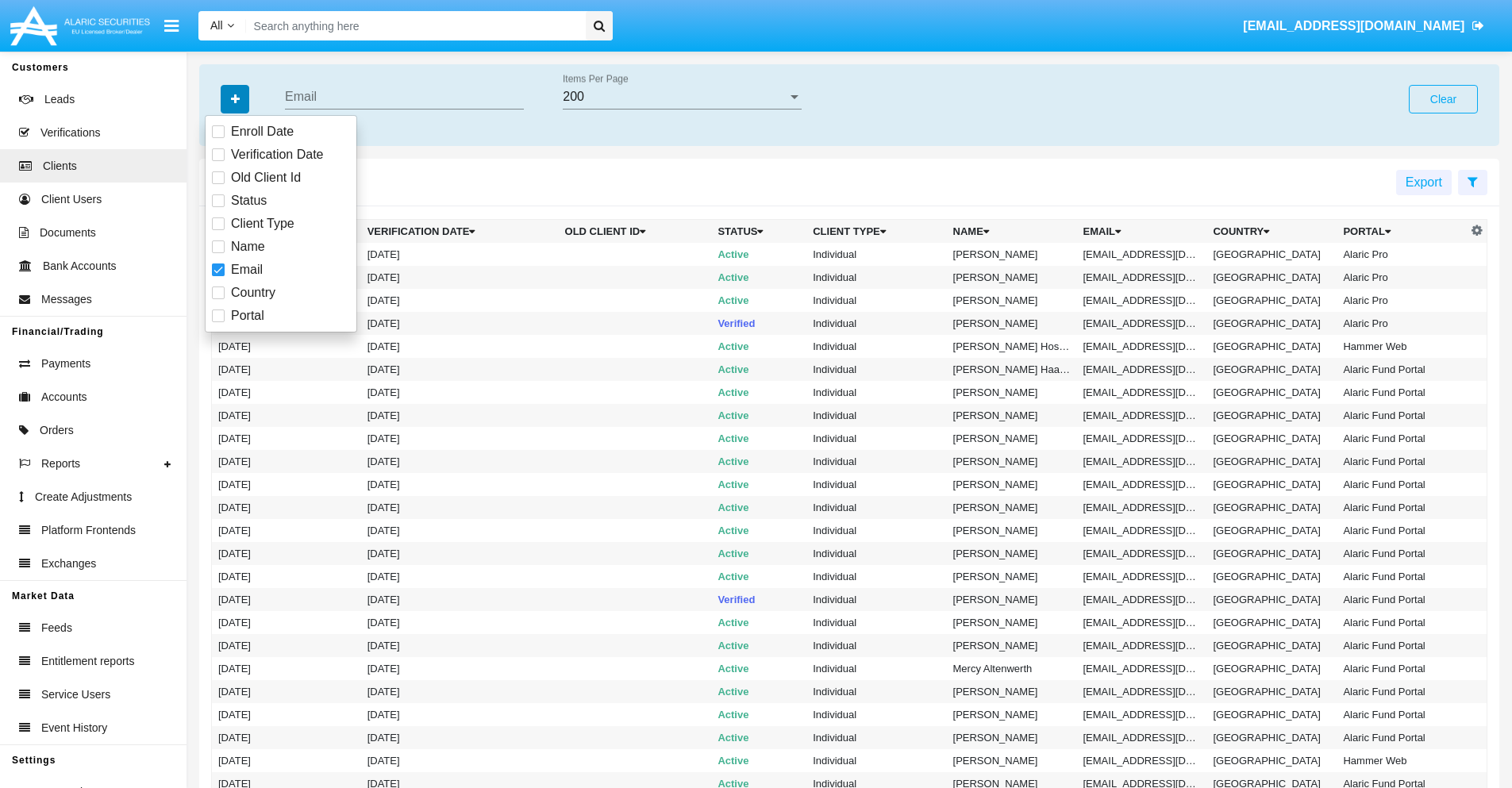
click at [235, 99] on icon "button" at bounding box center [235, 99] width 9 height 11
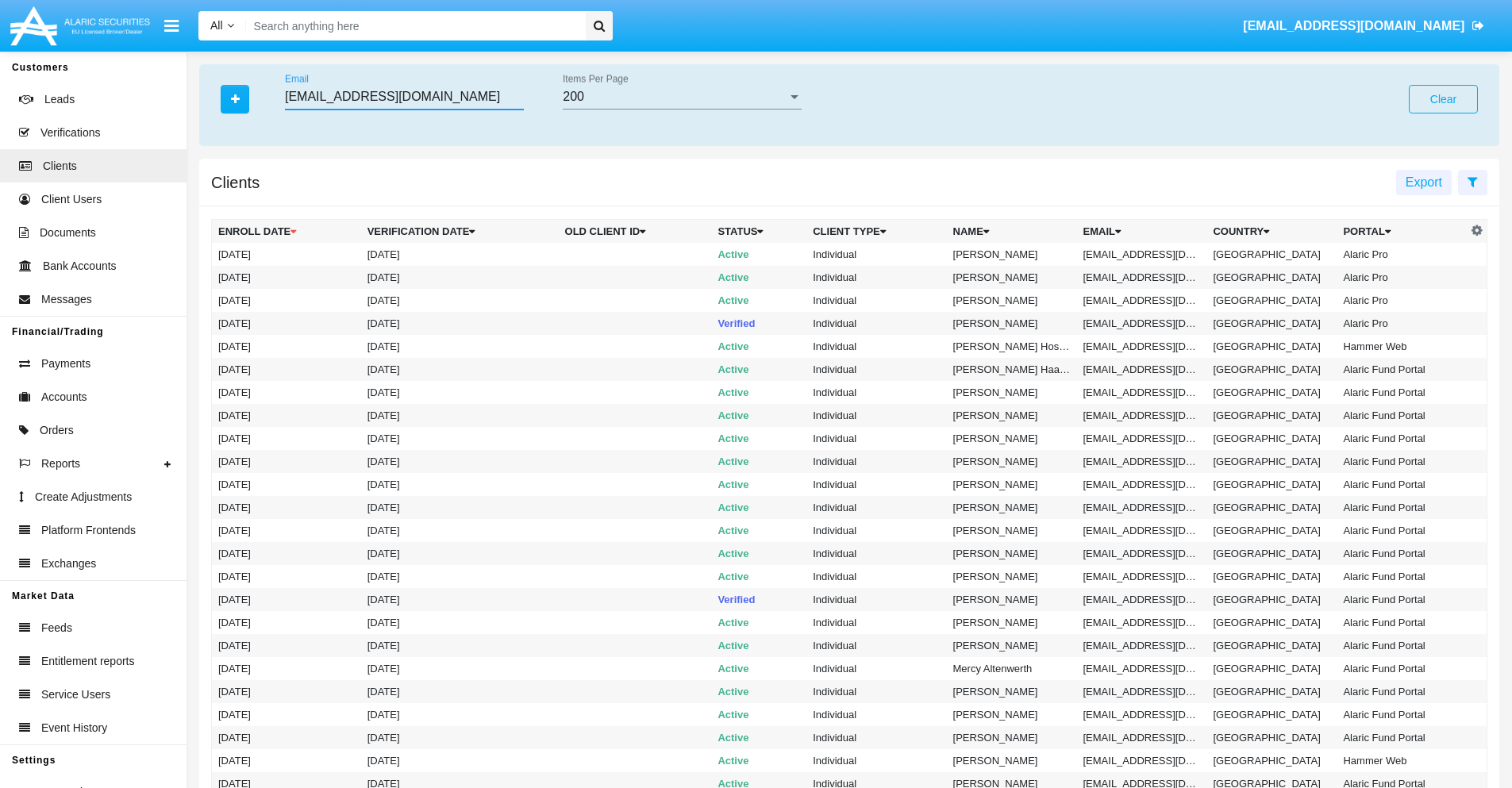
type input "[EMAIL_ADDRESS][DOMAIN_NAME]"
click at [1147, 254] on td "[EMAIL_ADDRESS][DOMAIN_NAME]" at bounding box center [1141, 254] width 130 height 23
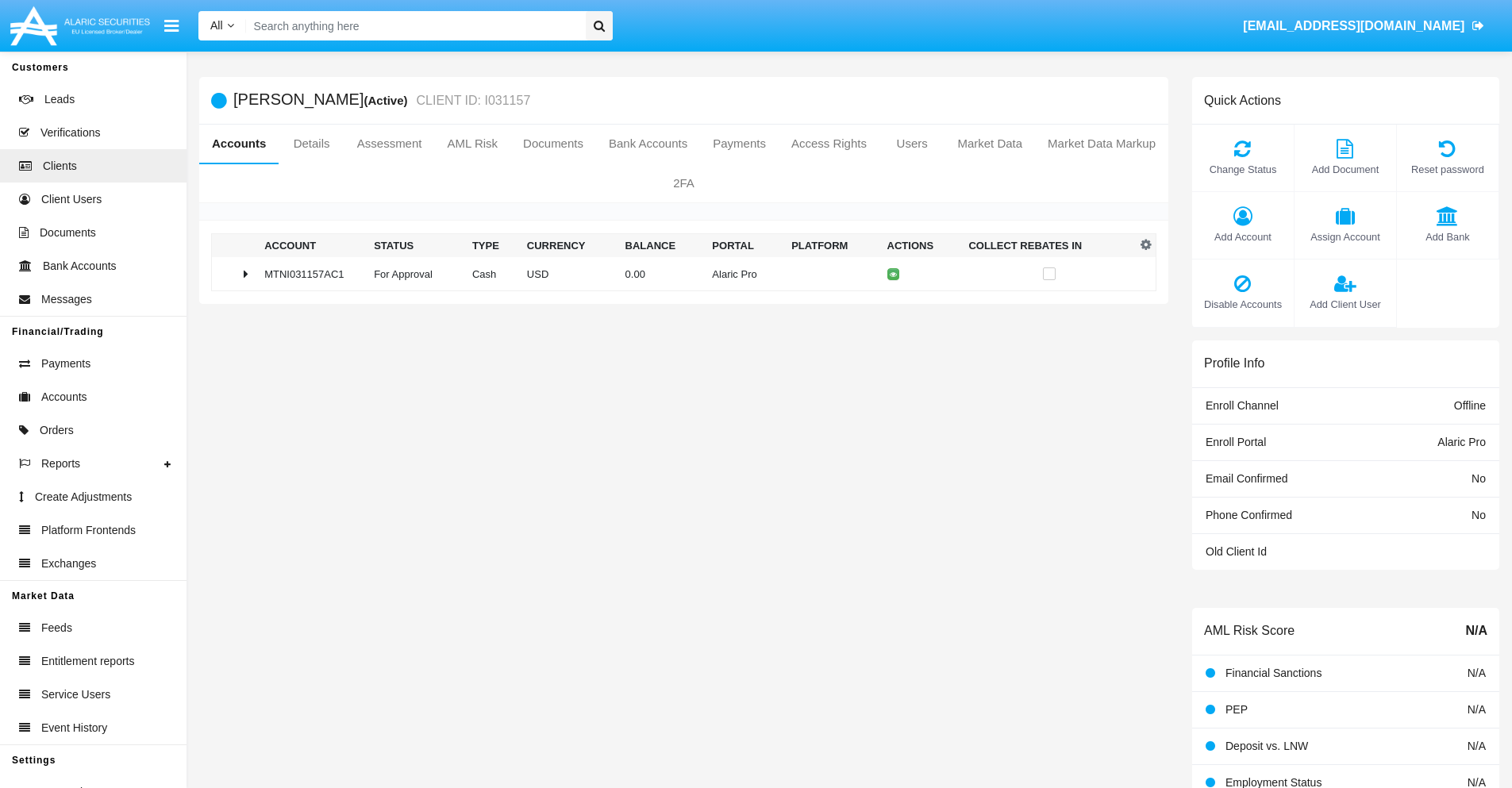
click at [1447, 237] on span "Add Bank" at bounding box center [1448, 237] width 86 height 15
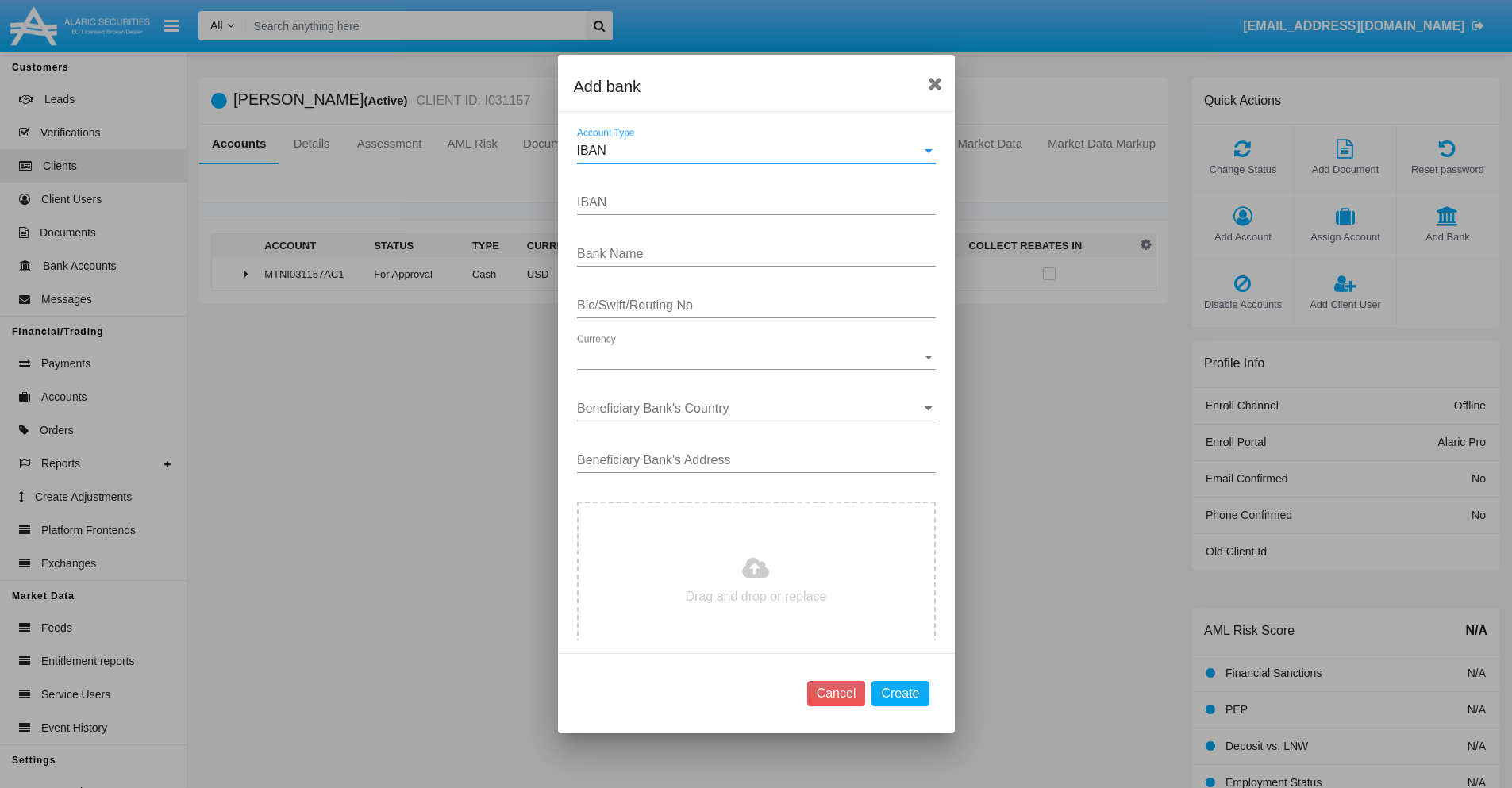
click at [750, 151] on div "IBAN" at bounding box center [749, 151] width 345 height 14
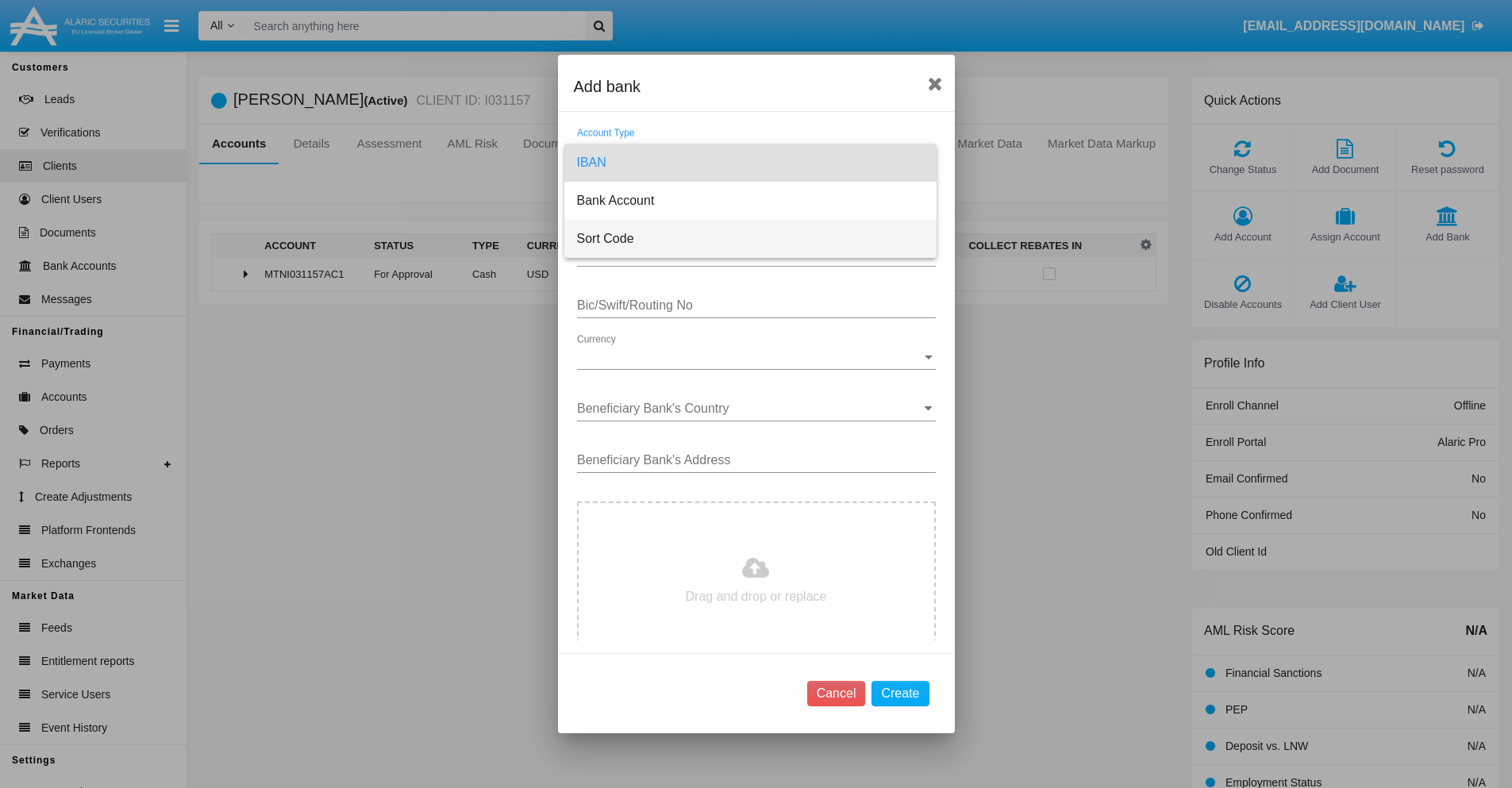
click at [750, 239] on span "Sort Code" at bounding box center [750, 239] width 347 height 38
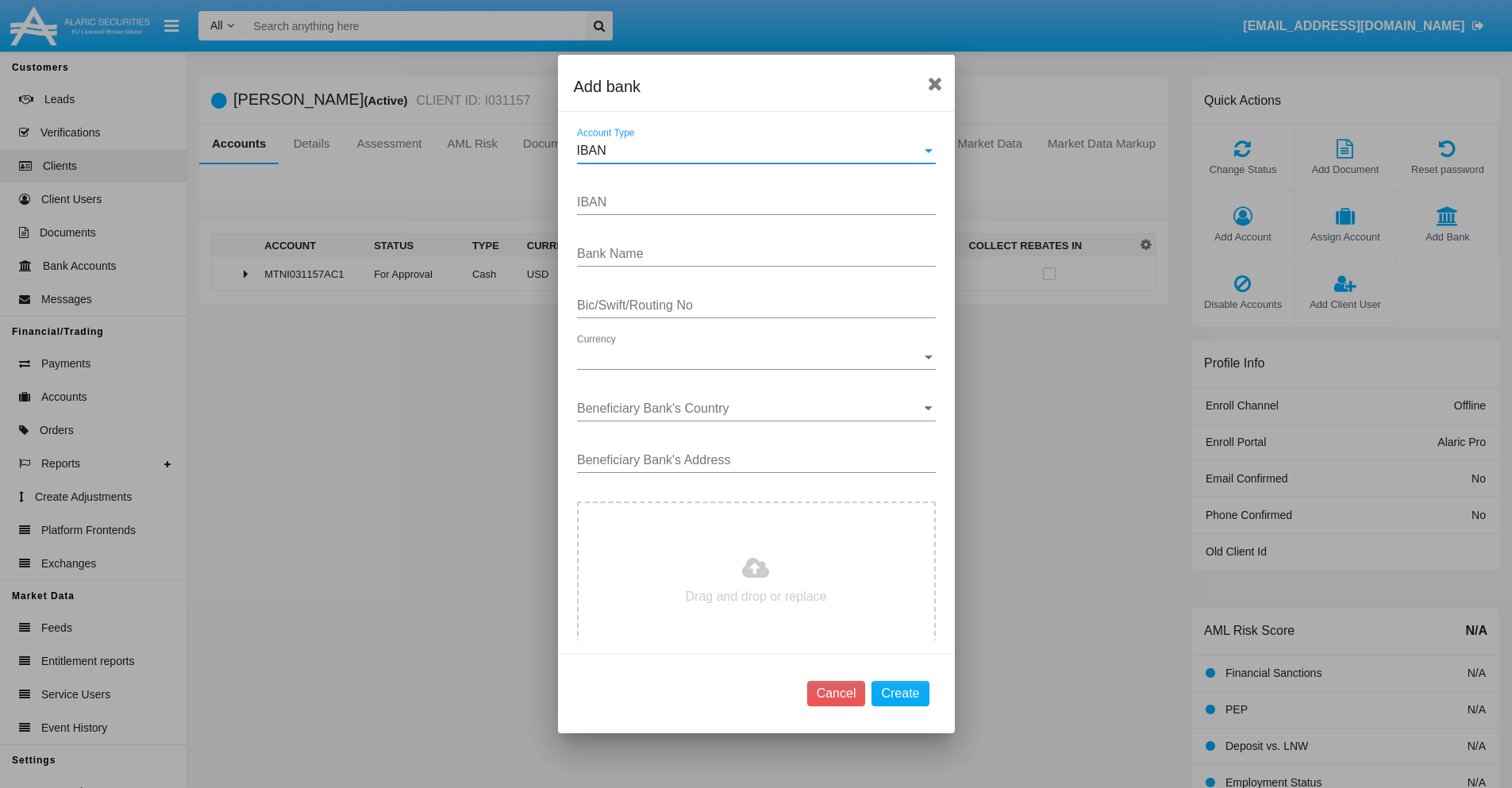
type input "[GEOGRAPHIC_DATA]"
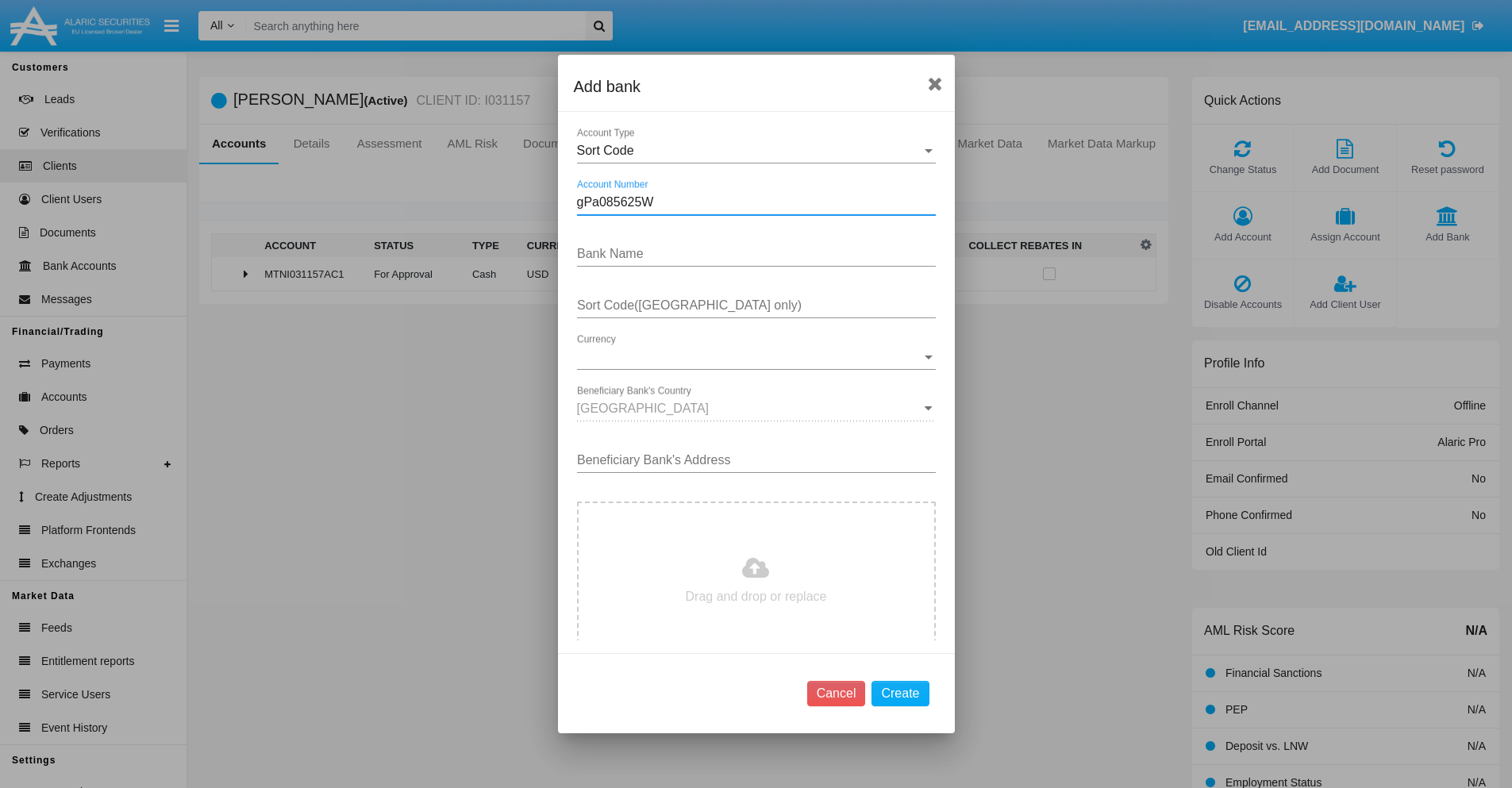
type input "gPa085625W"
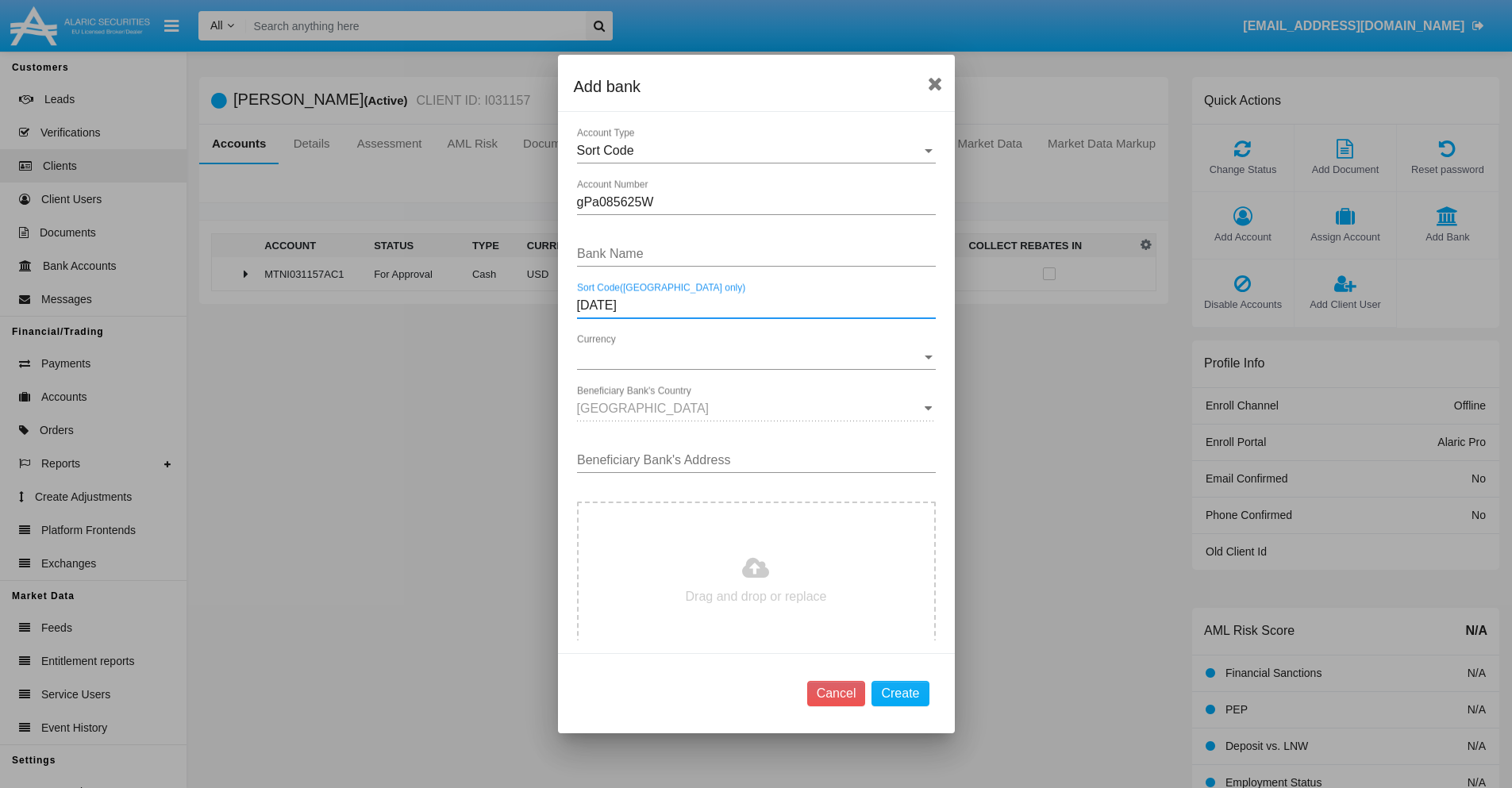
type input "10-02-17"
type input "ouIDhZQepreNcEy"
click at [750, 358] on span "Currency" at bounding box center [749, 357] width 345 height 14
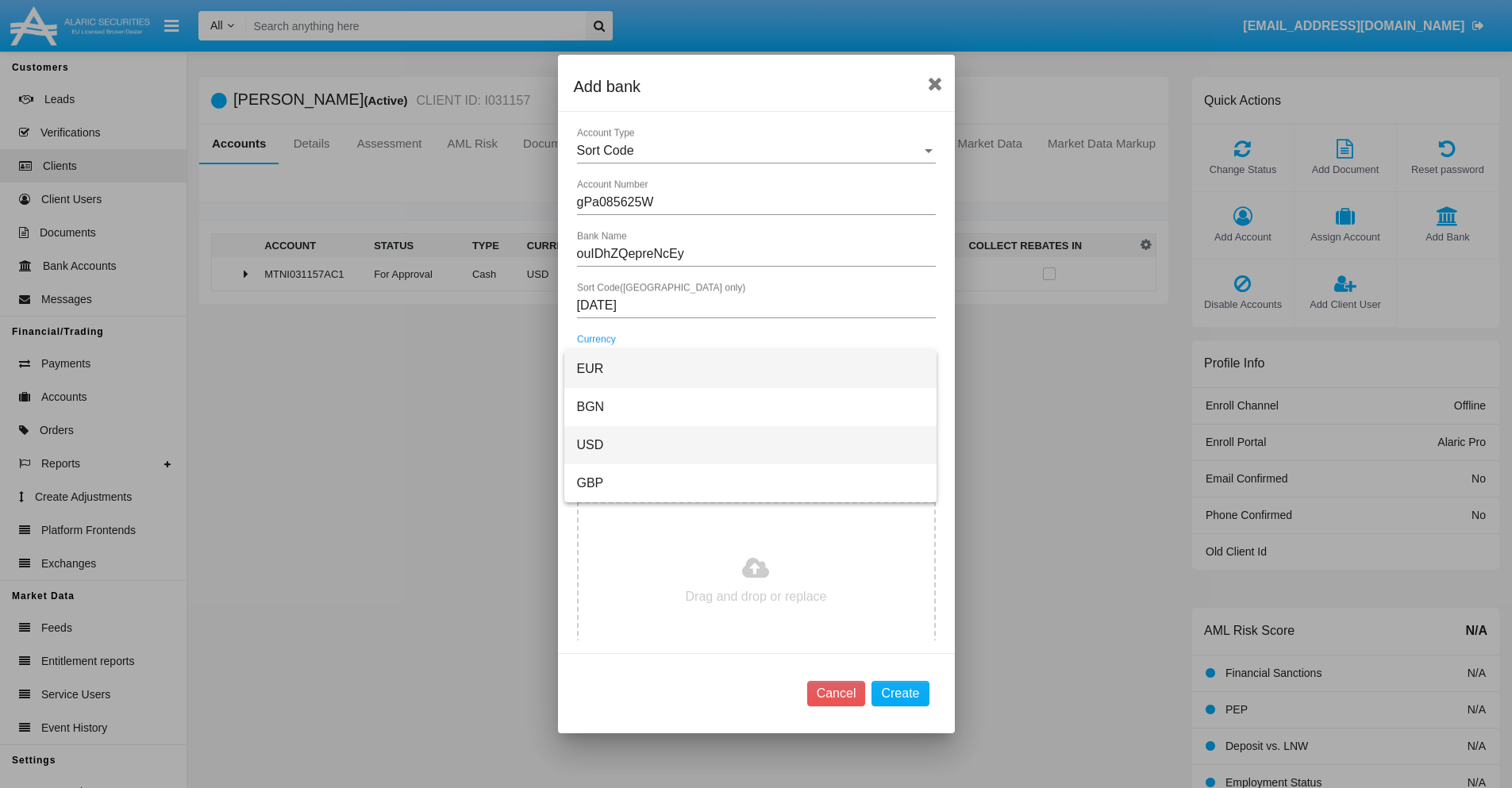
click at [750, 445] on span "USD" at bounding box center [750, 445] width 347 height 38
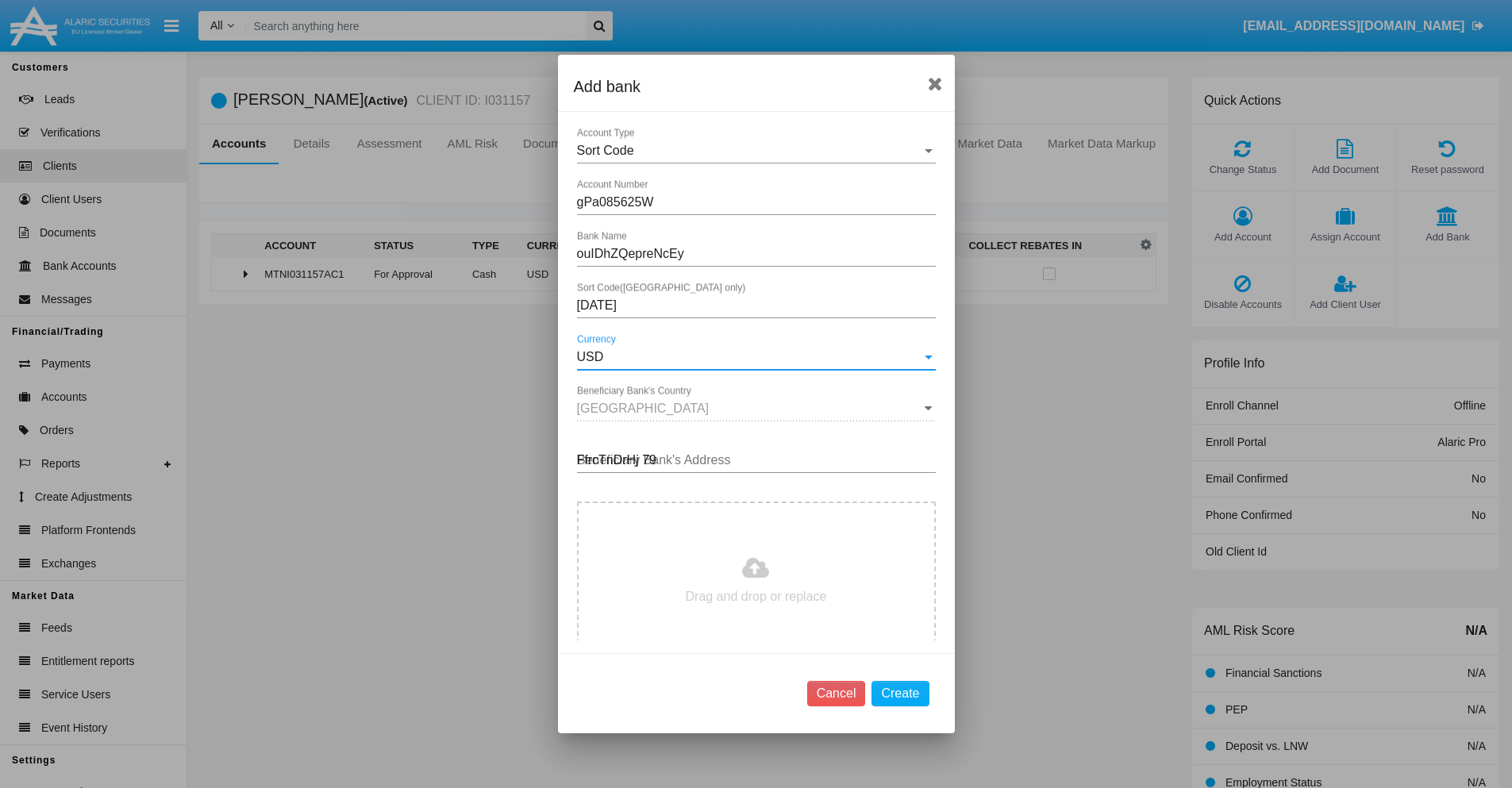
type input "FfrcTnDrHj 792"
type input "C:\fakepath\bank-statement.png"
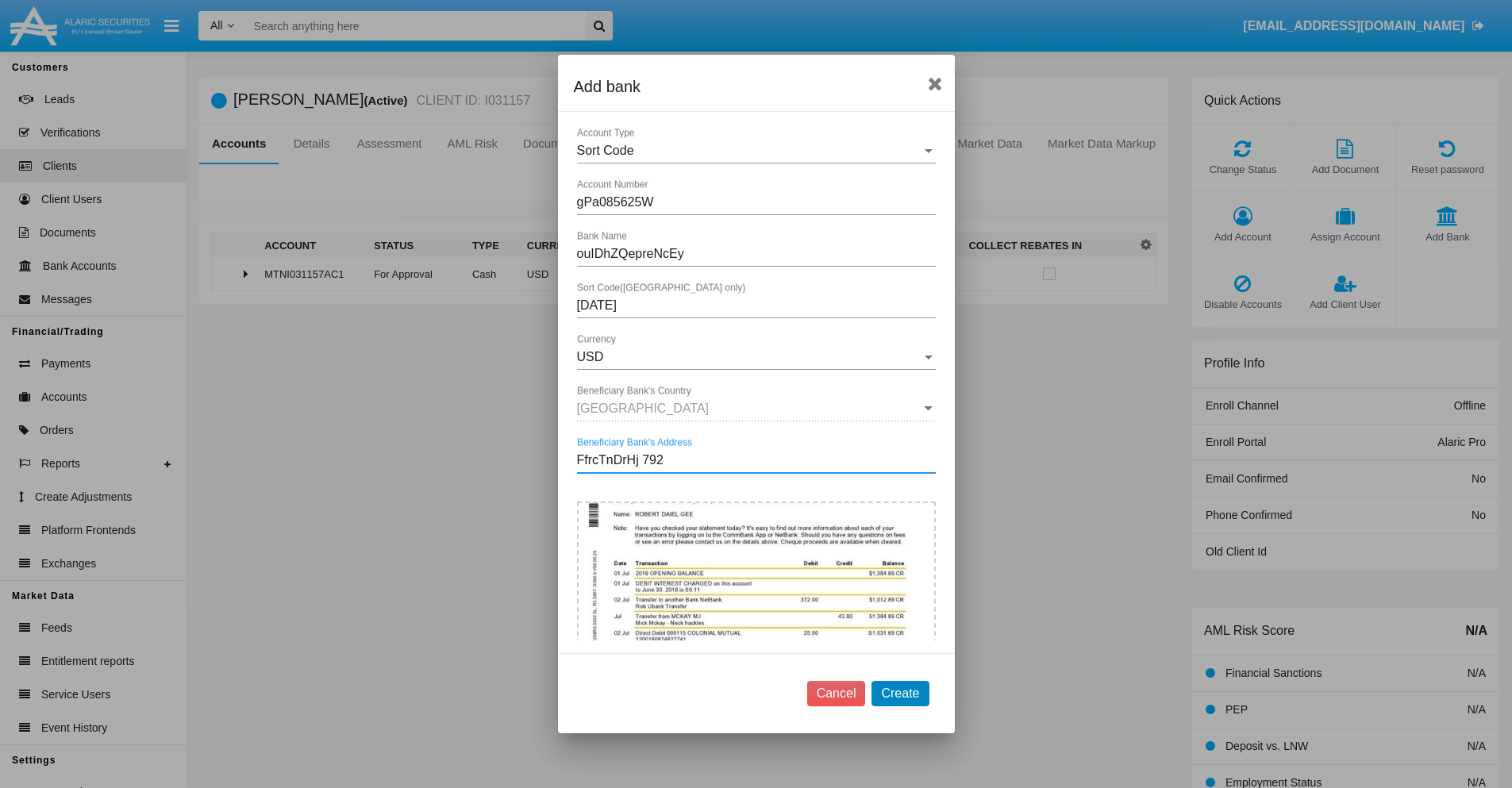
click at [900, 693] on button "Create" at bounding box center [900, 693] width 57 height 25
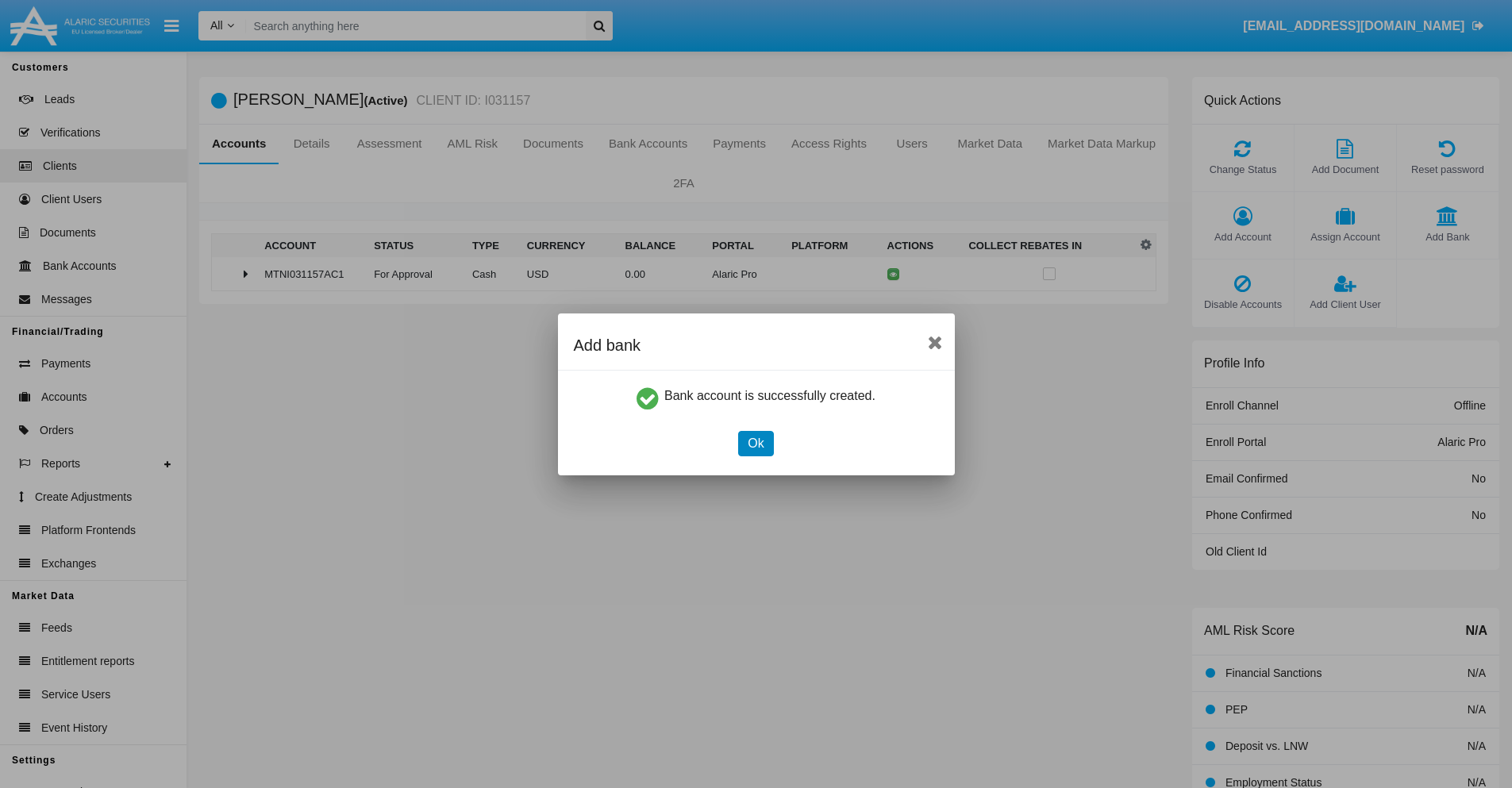
click at [756, 442] on button "Ok" at bounding box center [755, 443] width 35 height 25
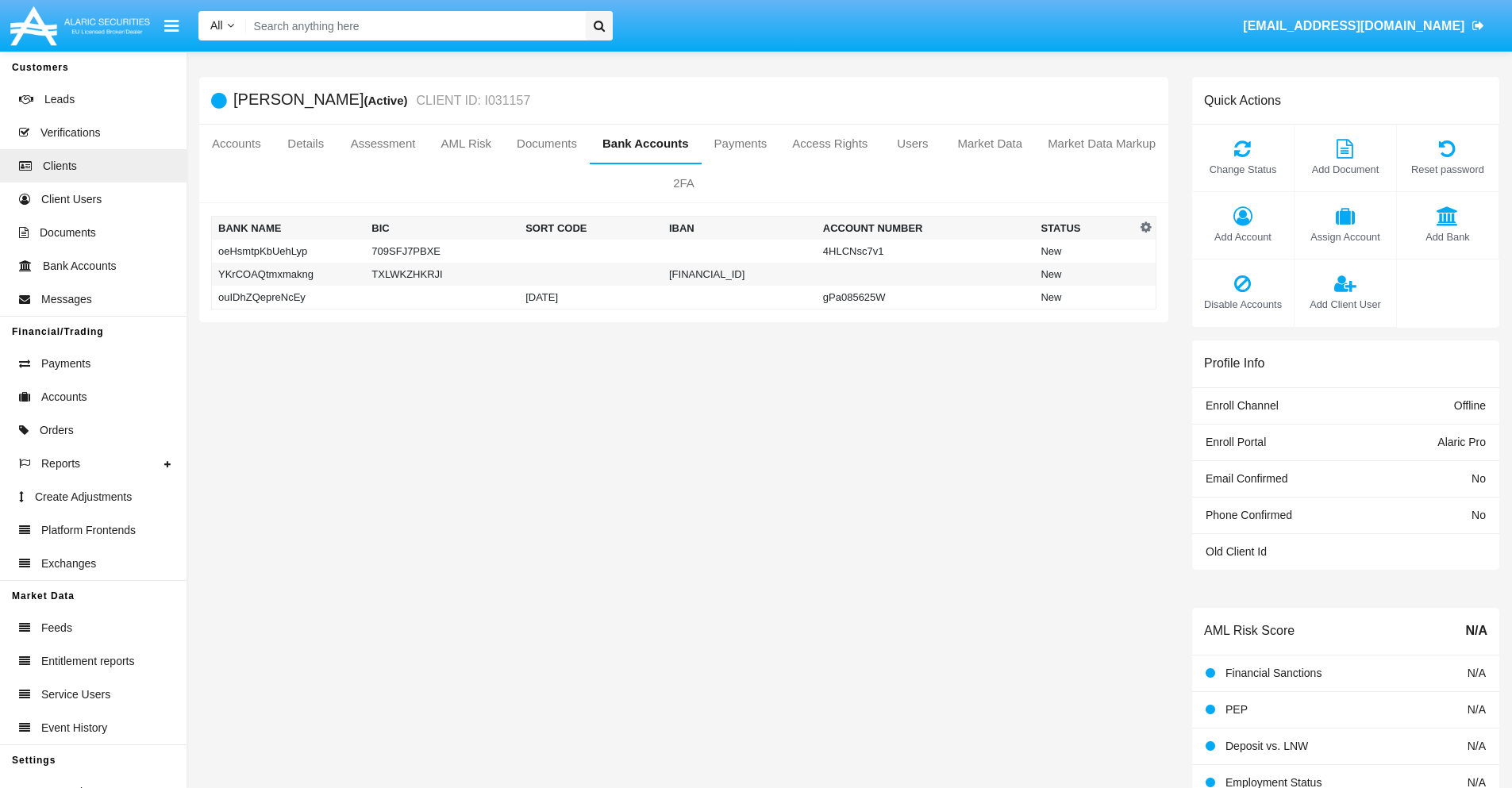
click at [288, 297] on td "ouIDhZQepreNcEy" at bounding box center [289, 298] width 154 height 24
